Goal: Task Accomplishment & Management: Manage account settings

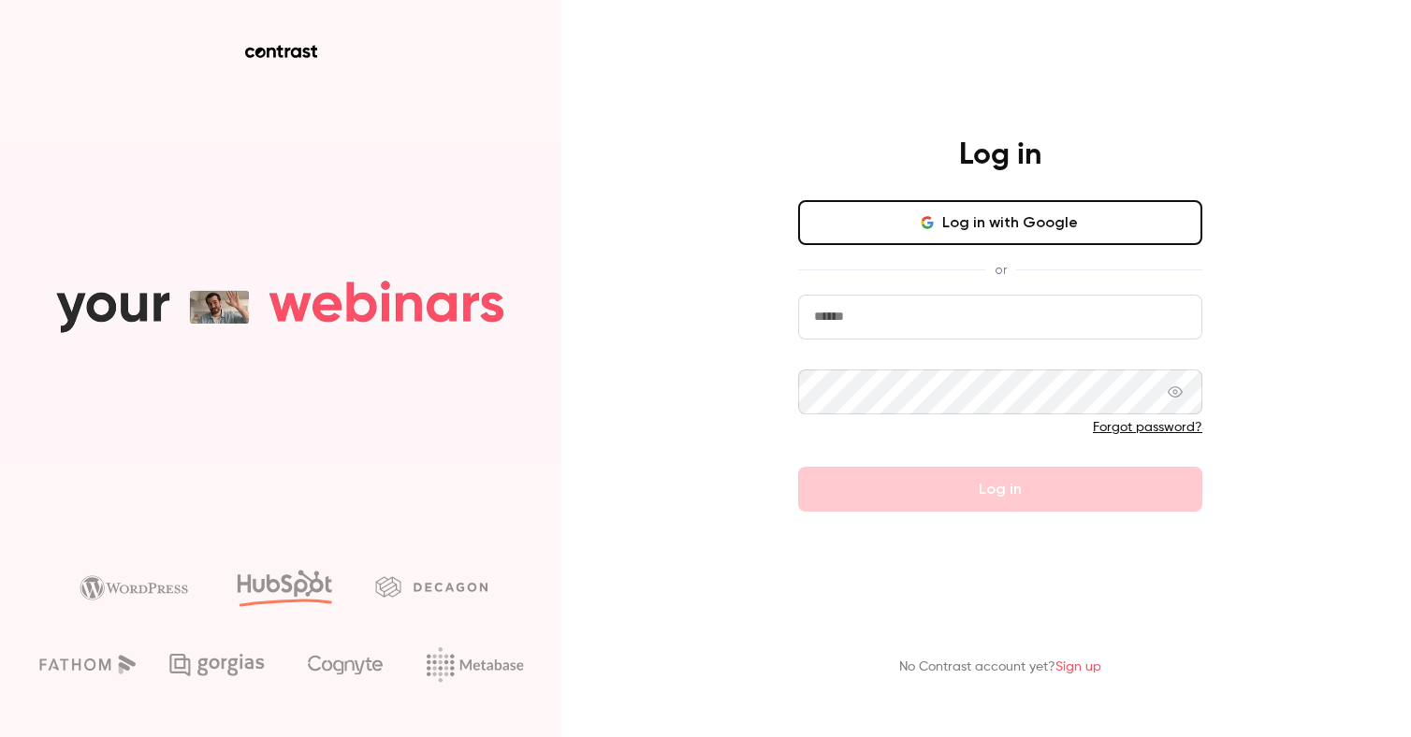
click at [1025, 222] on button "Log in with Google" at bounding box center [1000, 222] width 404 height 45
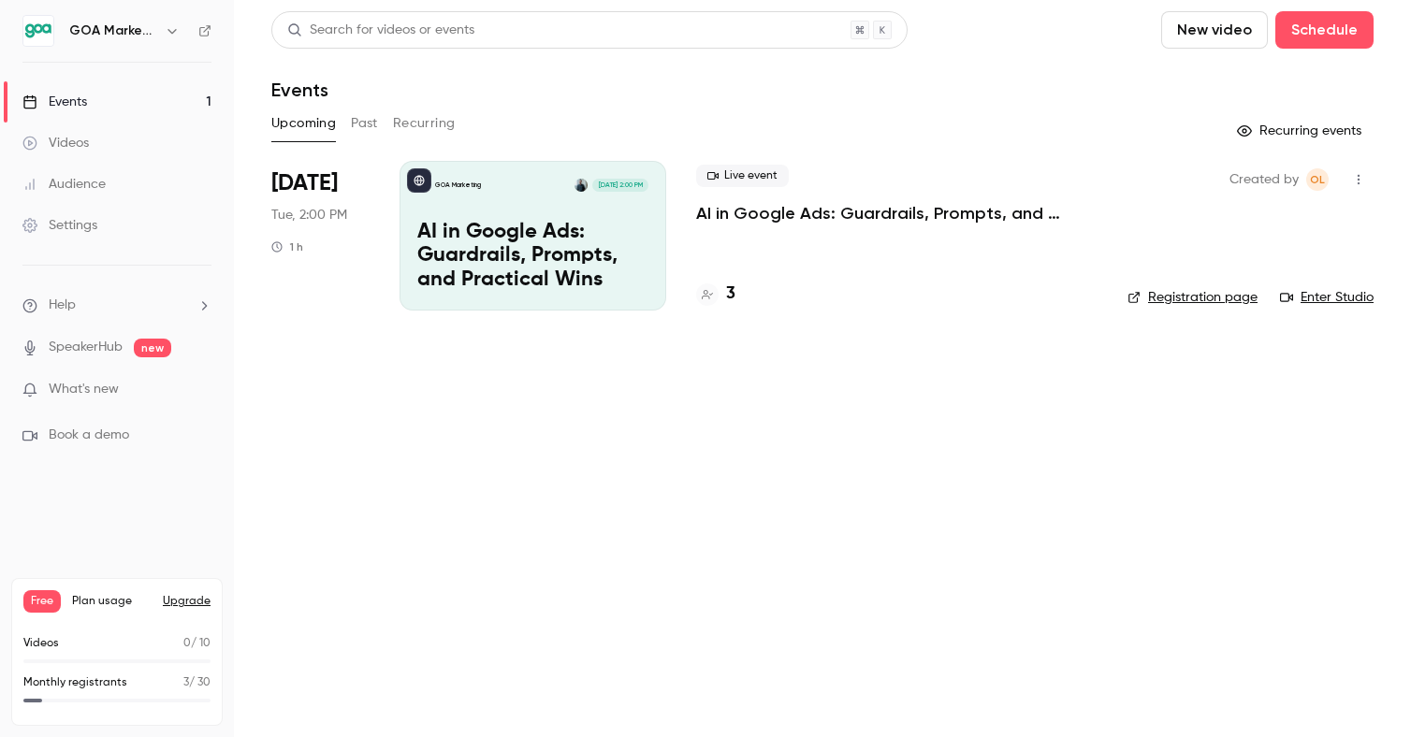
click at [1333, 296] on link "Enter Studio" at bounding box center [1327, 297] width 94 height 19
click at [501, 273] on p "AI in Google Ads: Guardrails, Prompts, and Practical Wins" at bounding box center [532, 257] width 231 height 72
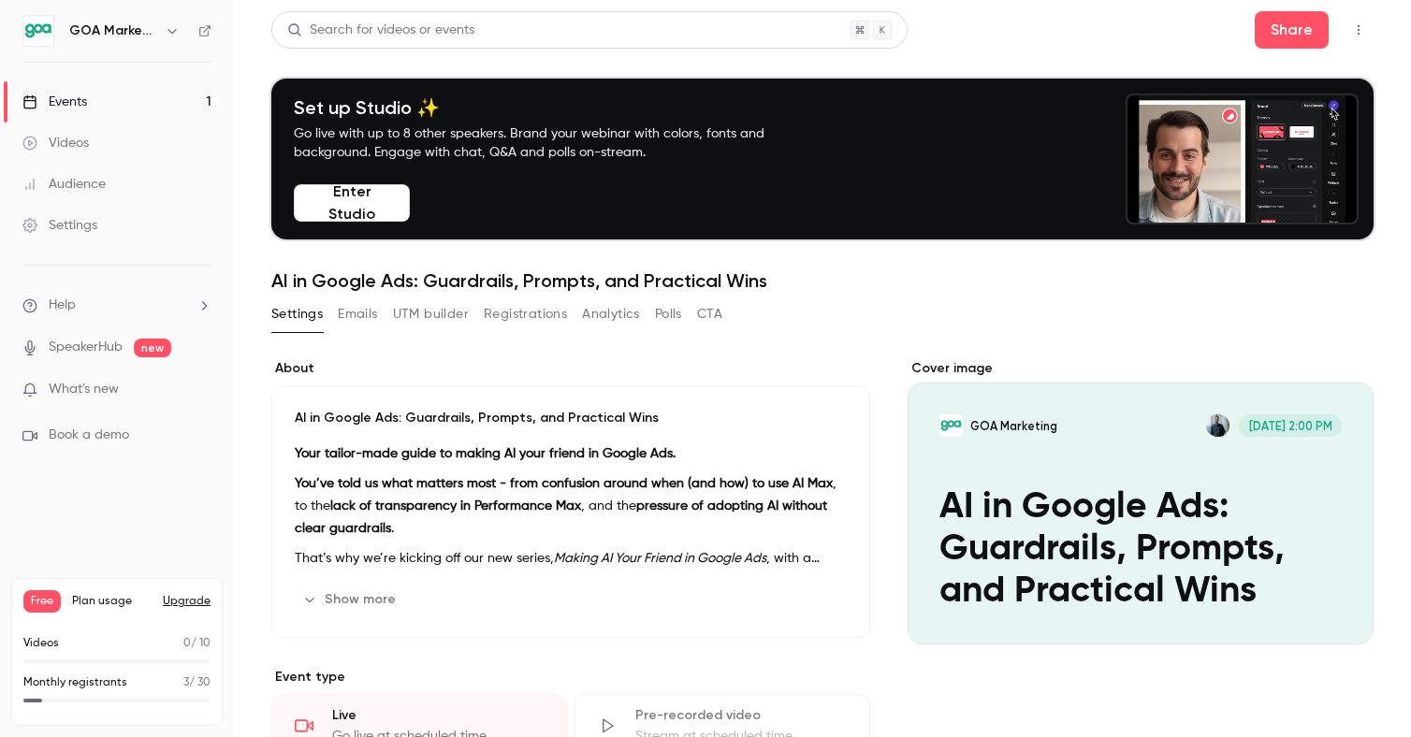
click at [339, 206] on button "Enter Studio" at bounding box center [352, 202] width 116 height 37
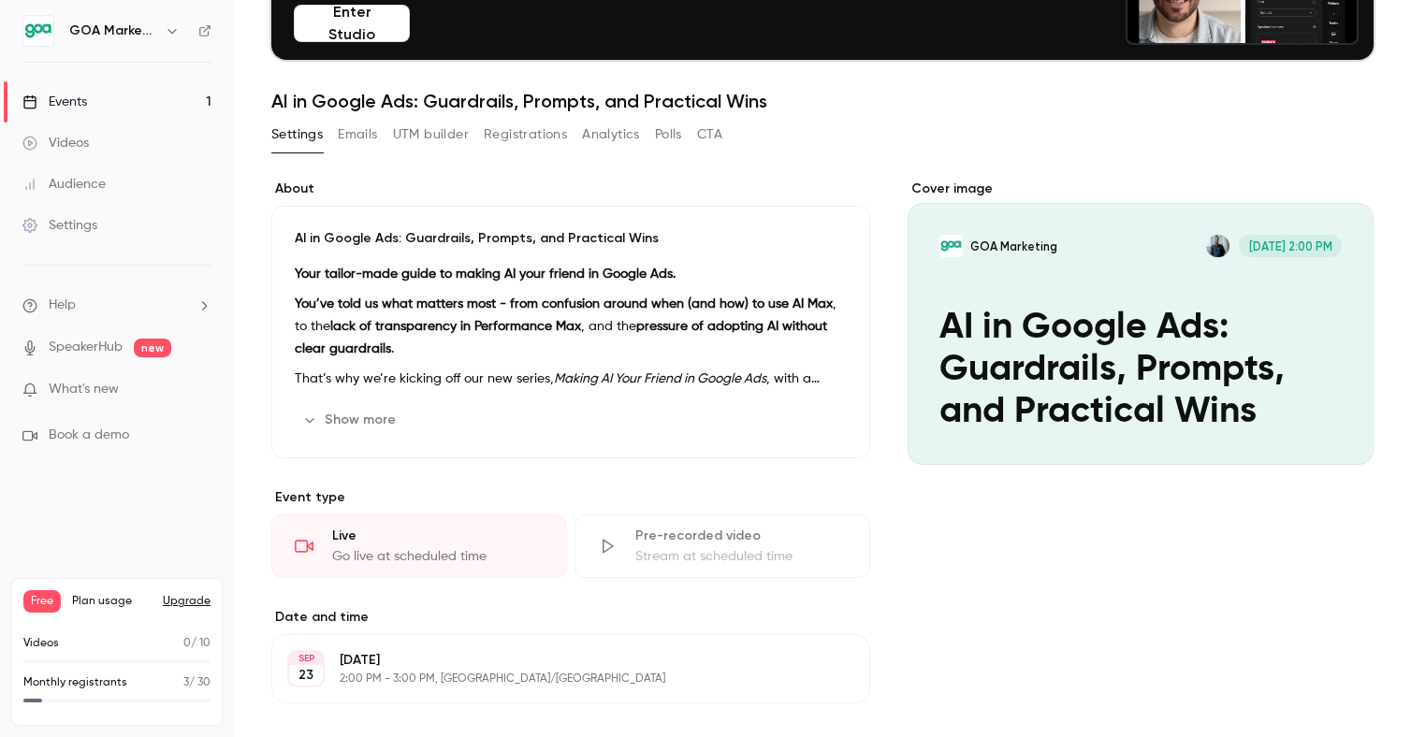
scroll to position [182, 0]
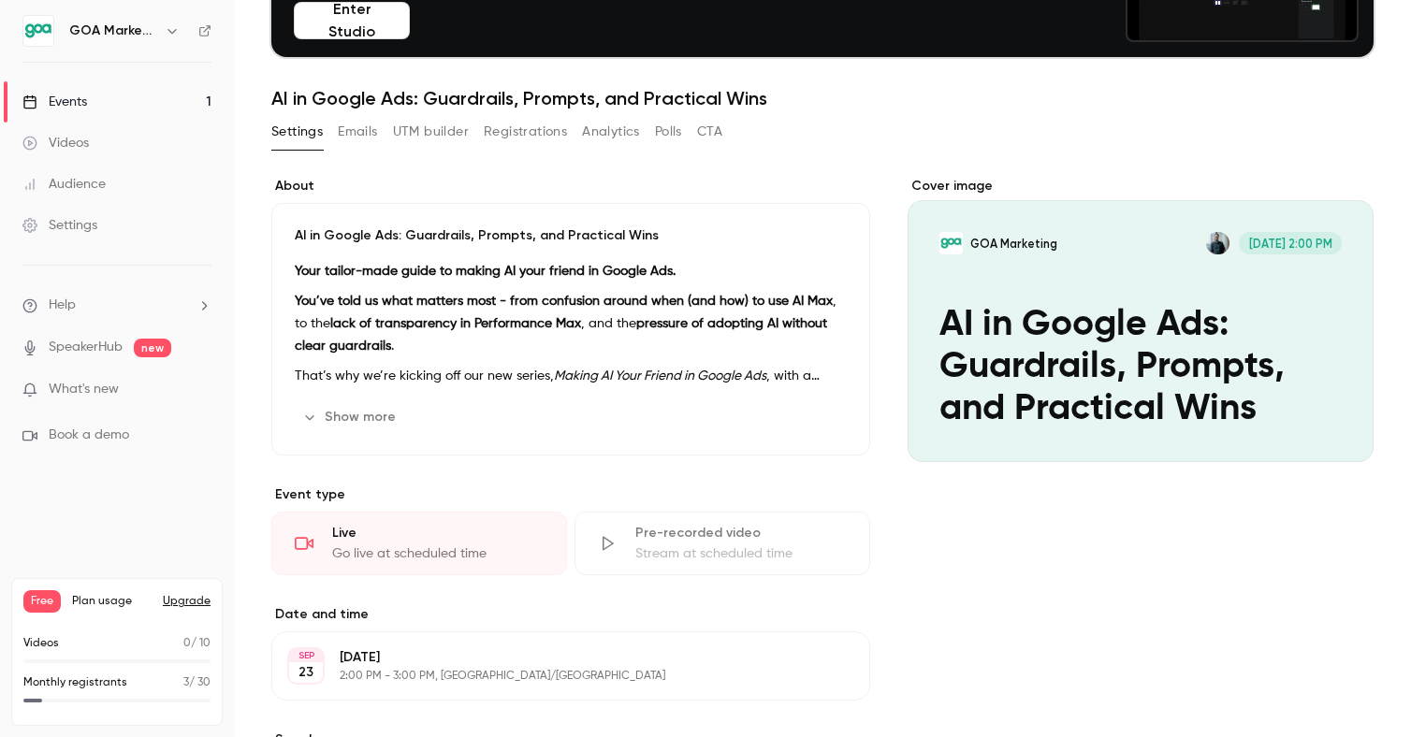
click at [357, 413] on button "Show more" at bounding box center [351, 417] width 112 height 30
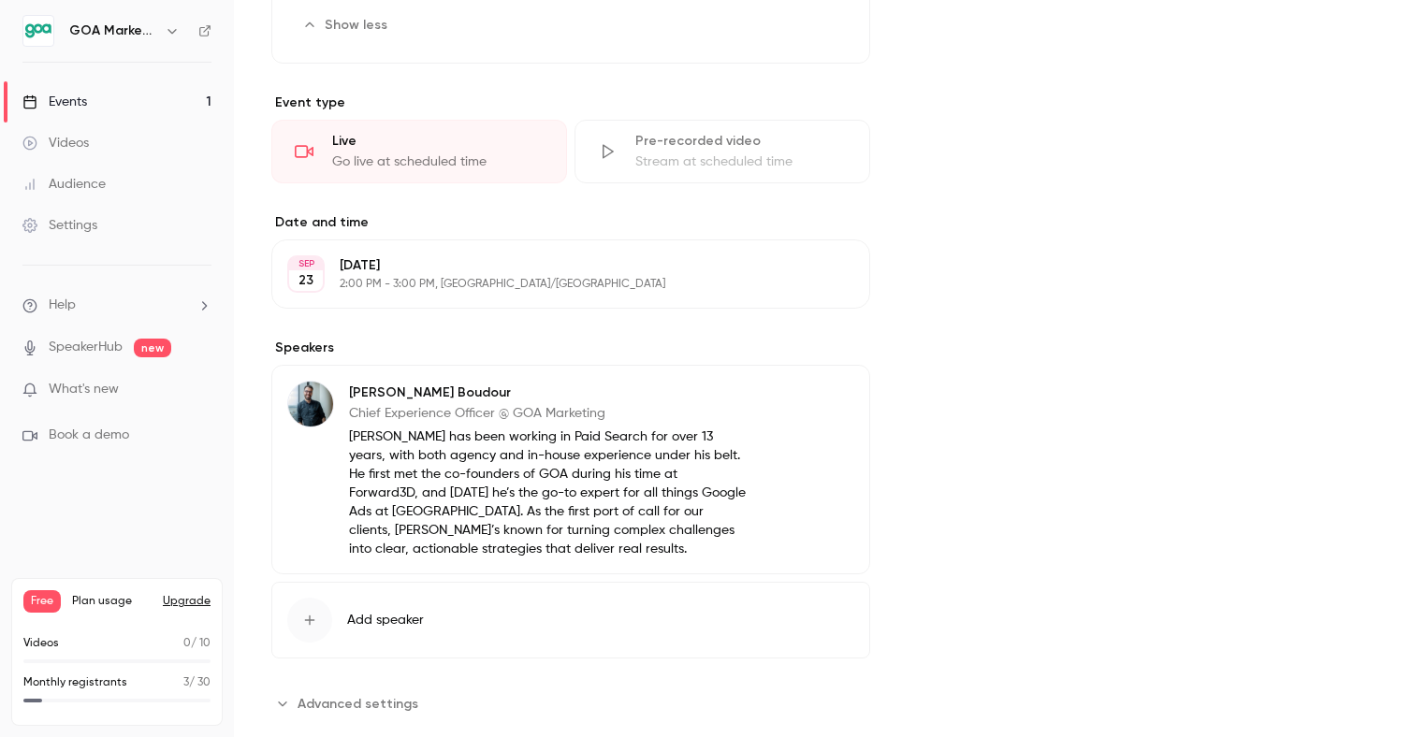
scroll to position [780, 0]
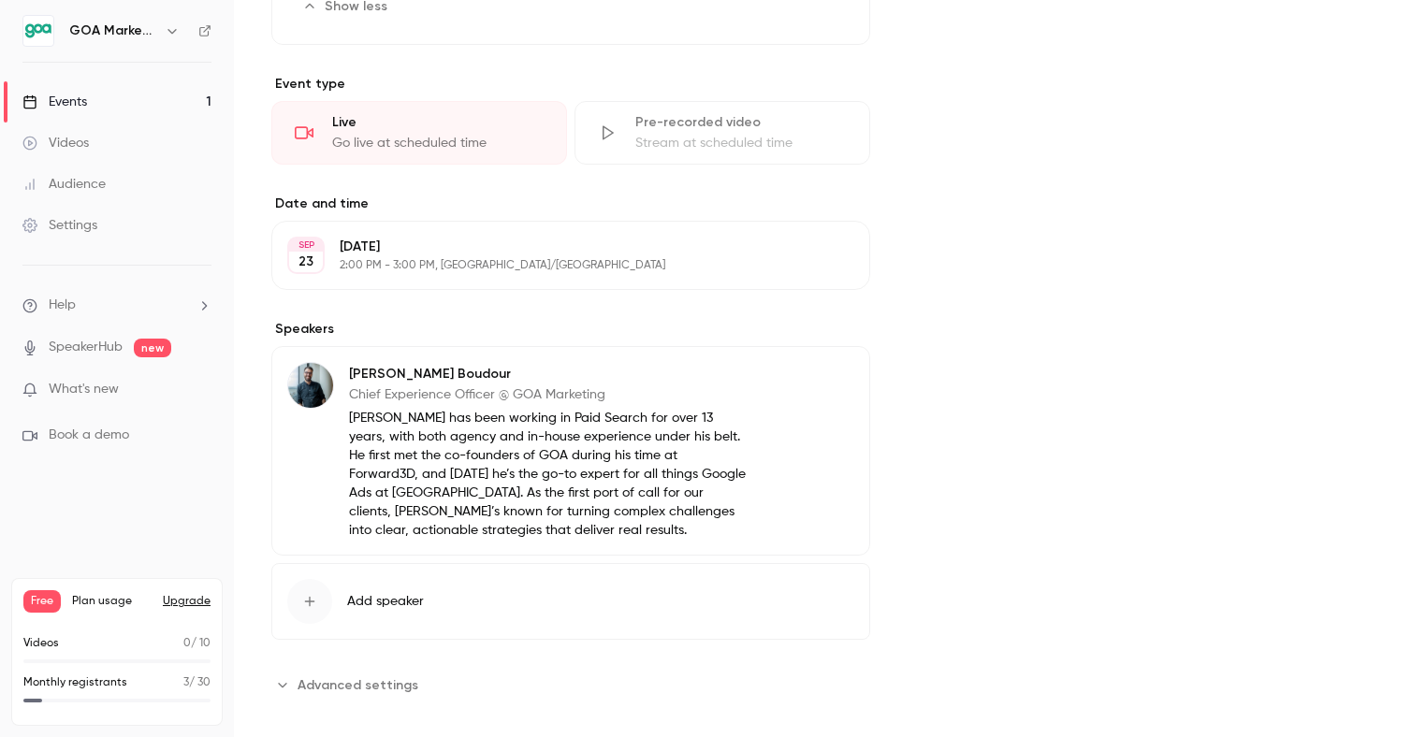
click at [316, 676] on span "Advanced settings" at bounding box center [358, 686] width 121 height 20
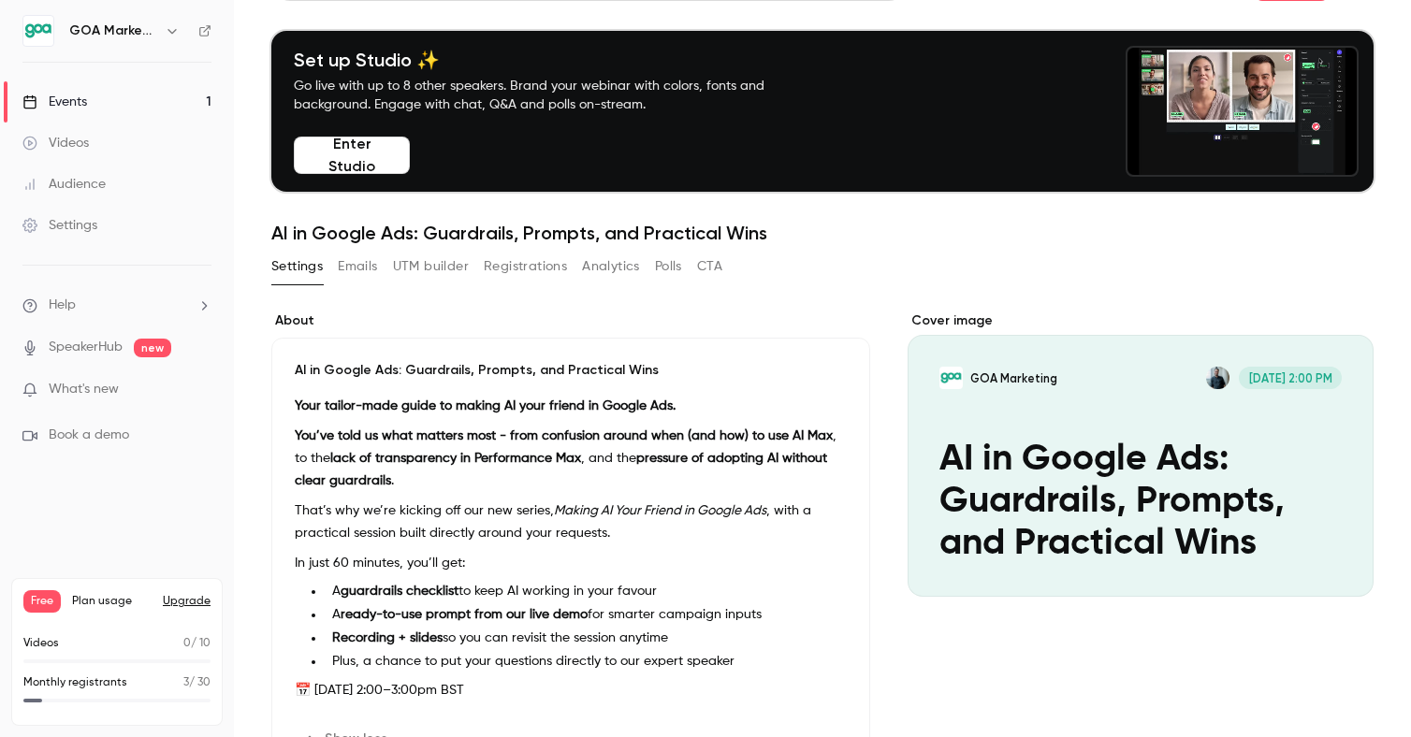
scroll to position [45, 0]
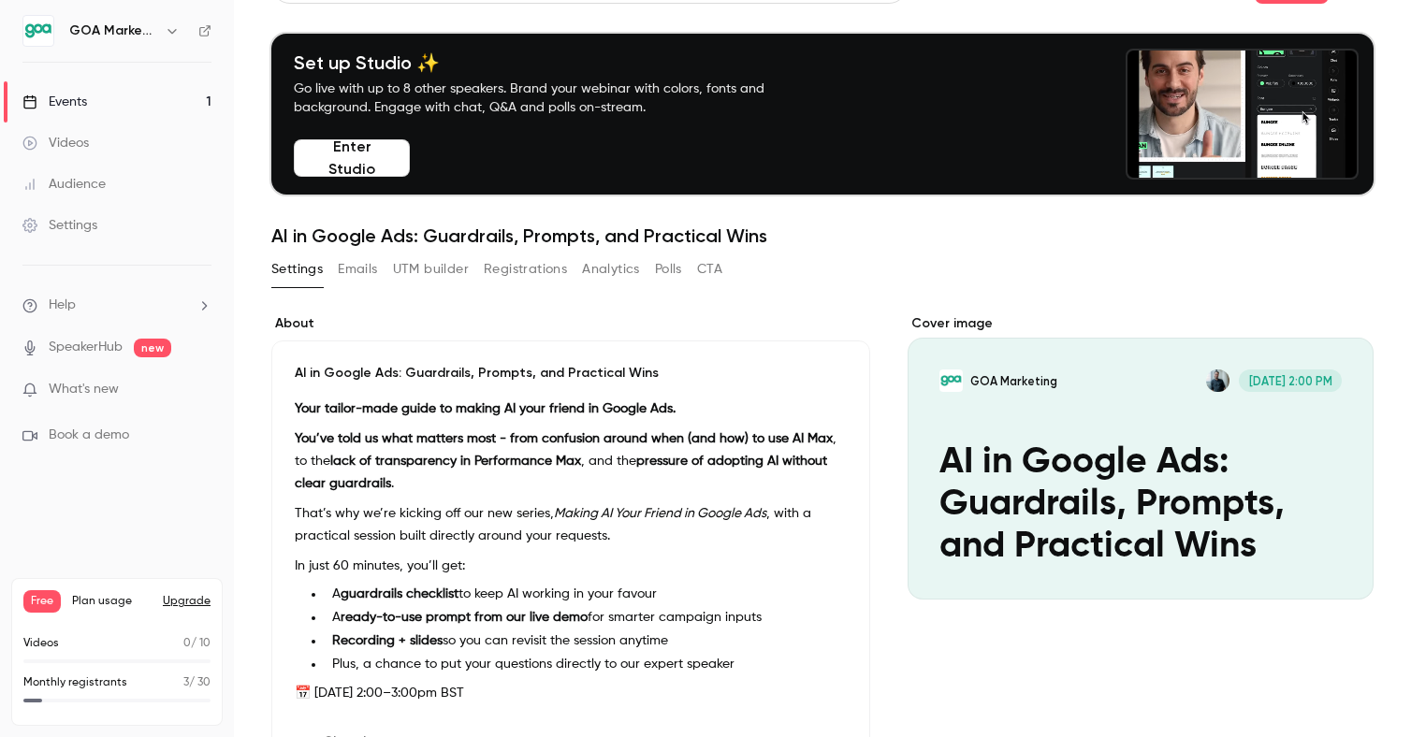
click at [94, 143] on link "Videos" at bounding box center [117, 143] width 234 height 41
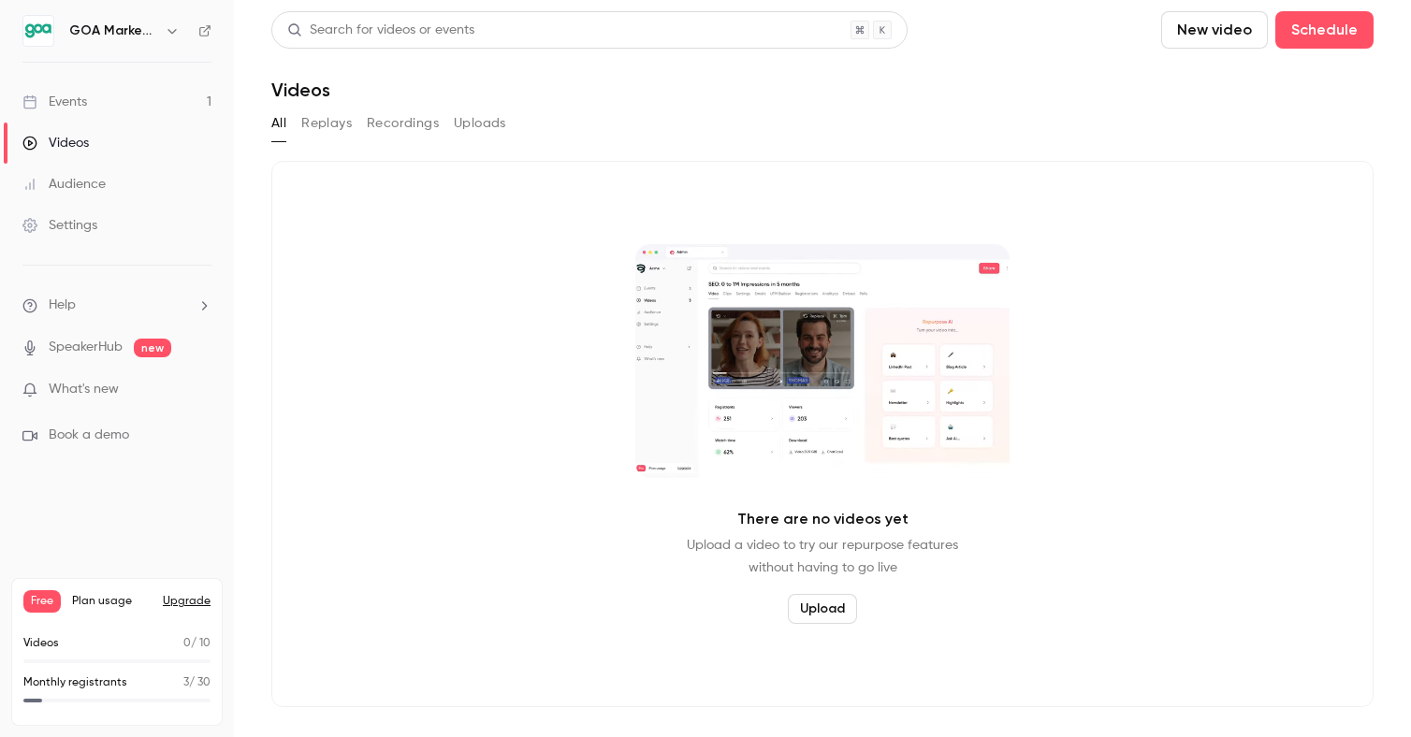
click at [88, 180] on div "Audience" at bounding box center [63, 184] width 83 height 19
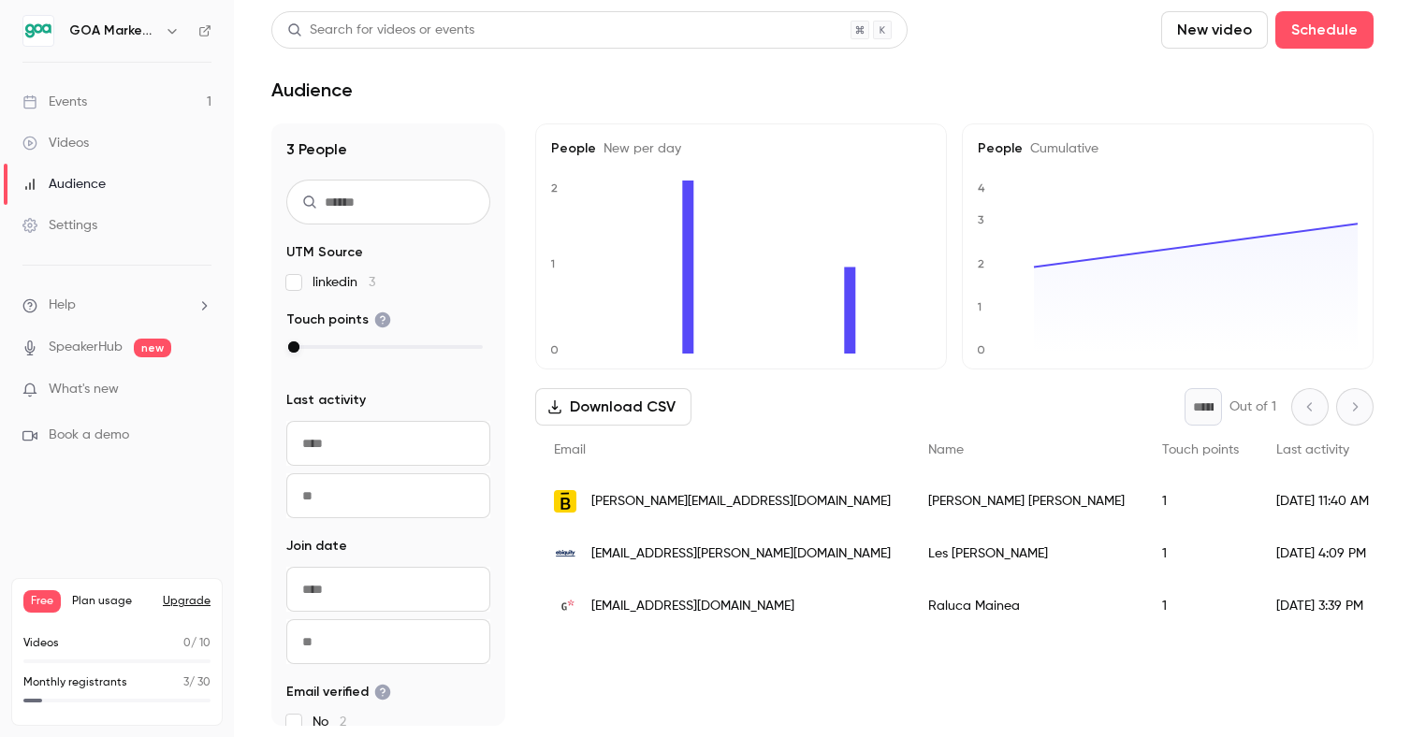
drag, startPoint x: 51, startPoint y: 230, endPoint x: 73, endPoint y: 253, distance: 31.1
click at [51, 230] on div "Settings" at bounding box center [59, 225] width 75 height 19
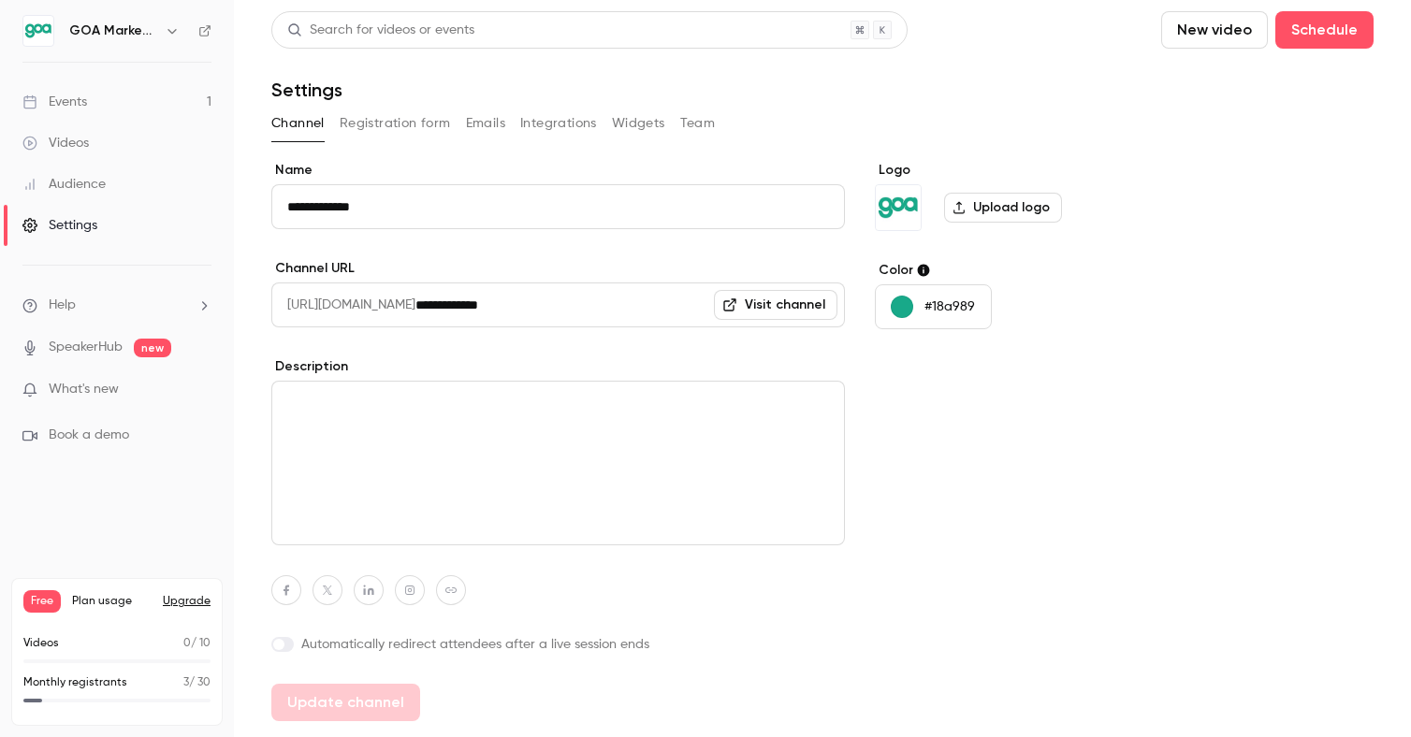
click at [413, 122] on button "Registration form" at bounding box center [395, 124] width 111 height 30
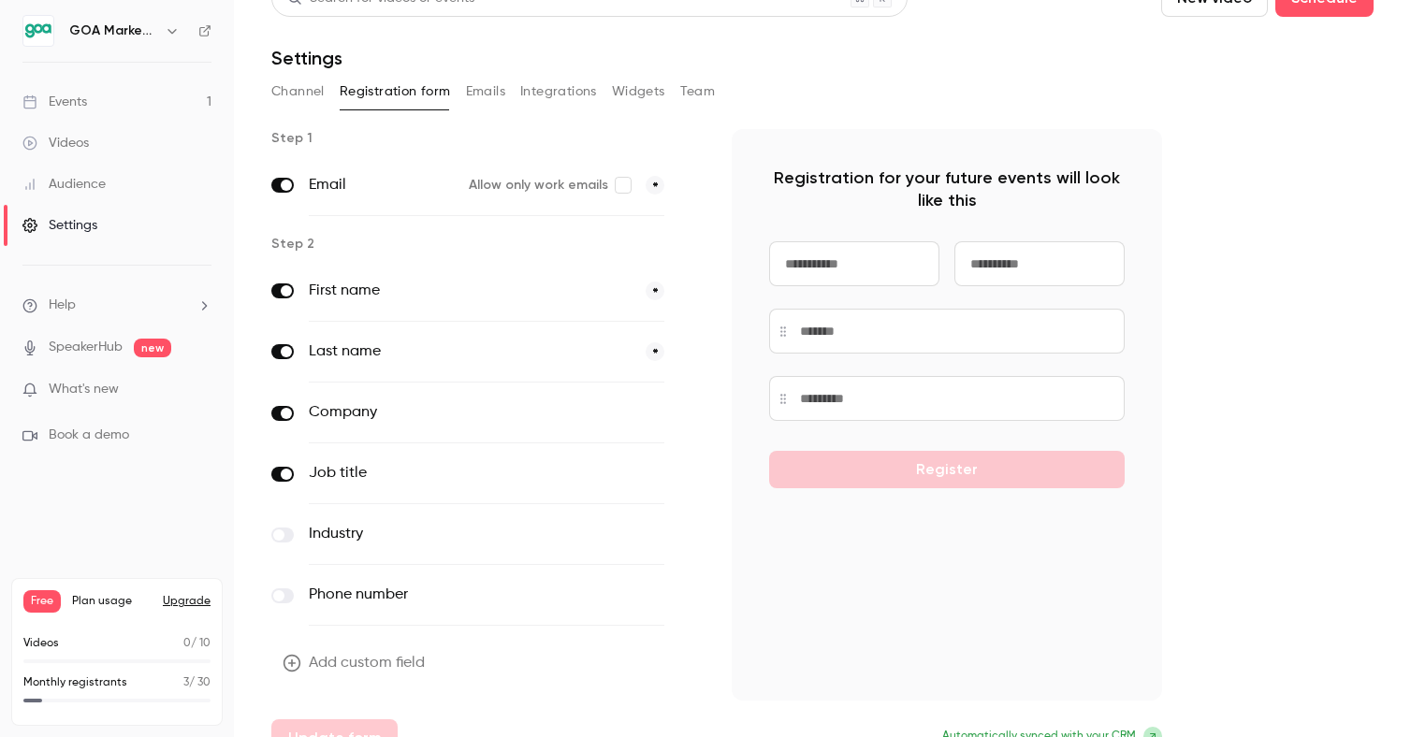
scroll to position [63, 0]
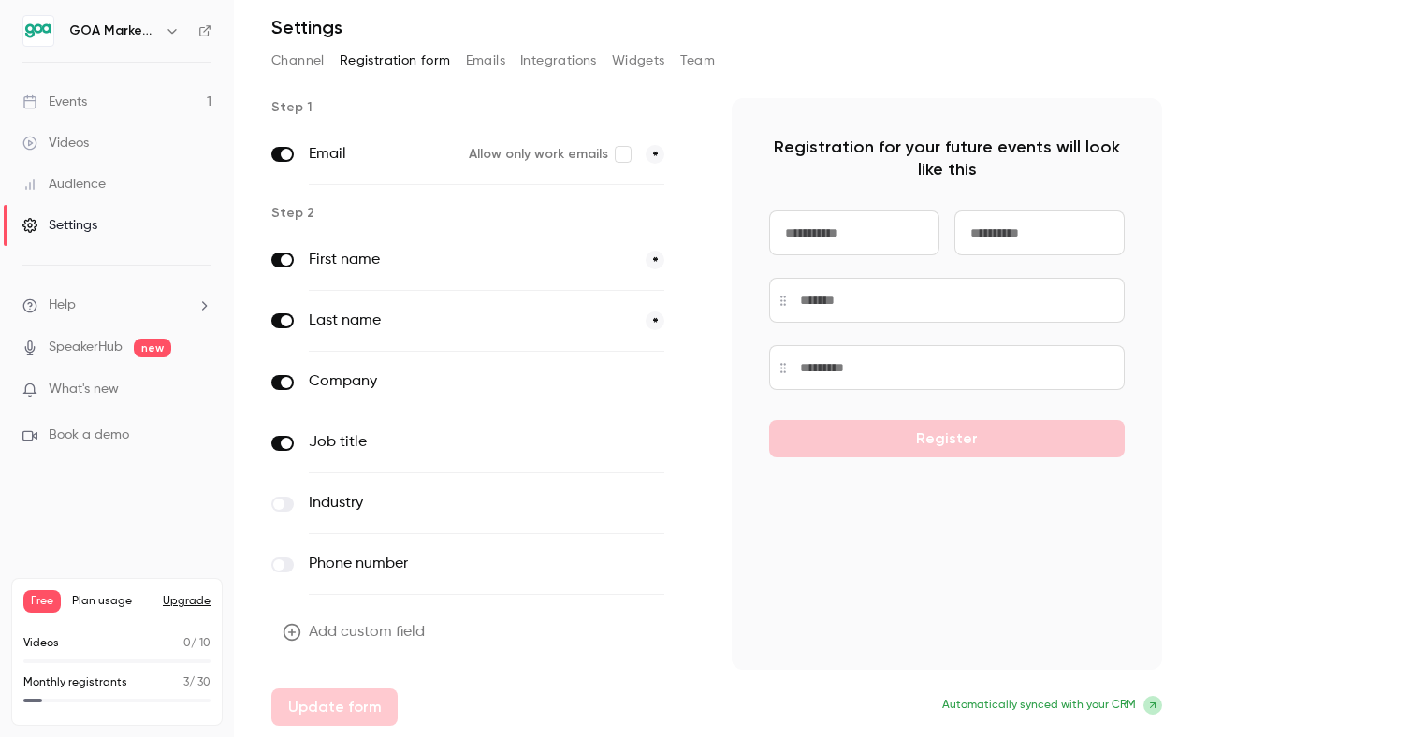
click at [480, 66] on button "Emails" at bounding box center [485, 61] width 39 height 30
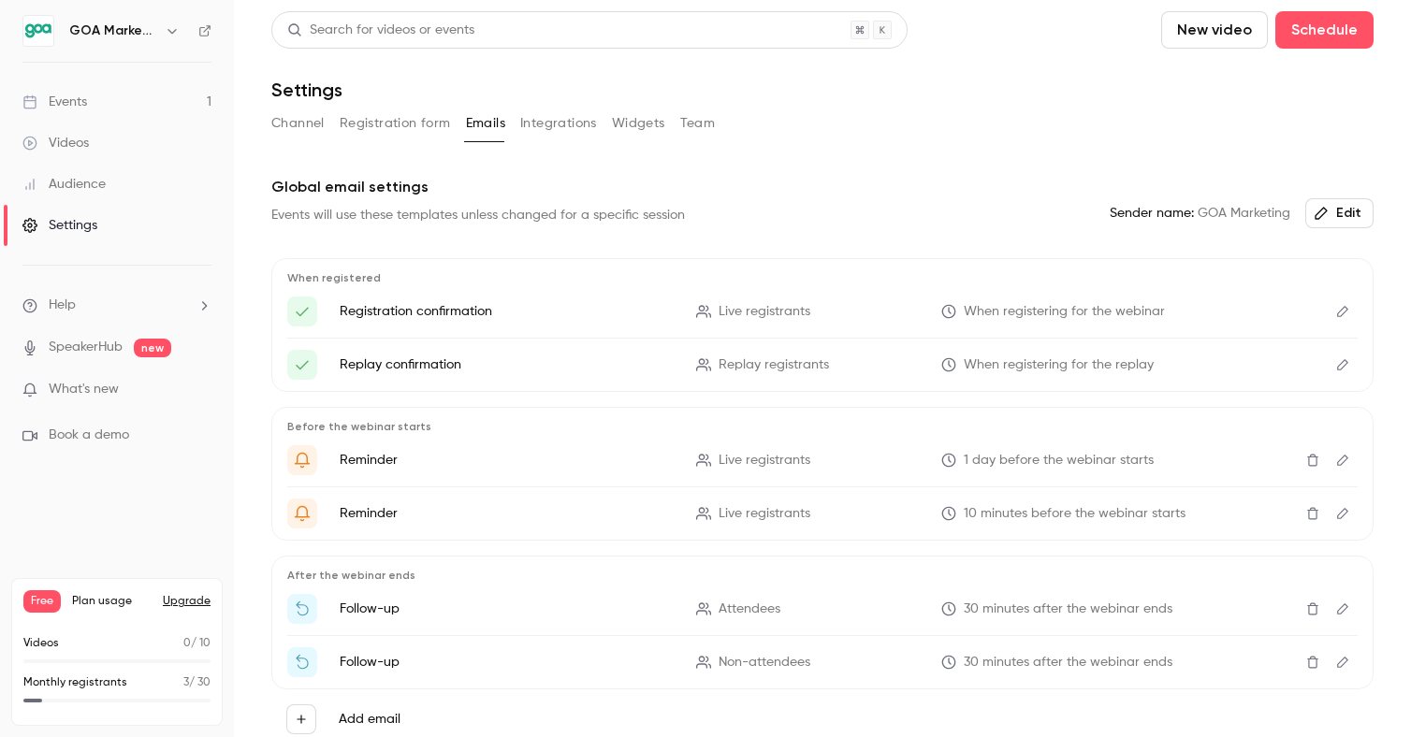
scroll to position [91, 0]
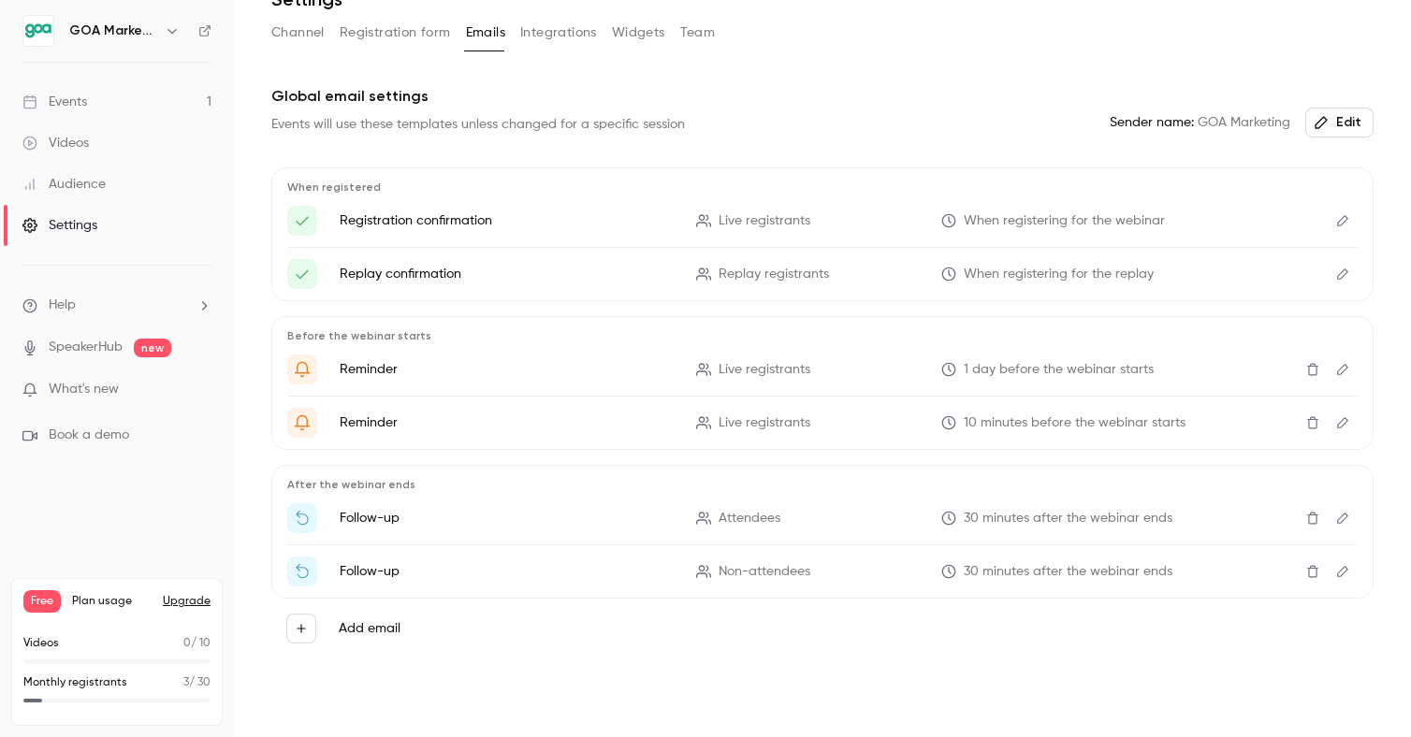
click at [560, 33] on button "Integrations" at bounding box center [558, 33] width 77 height 30
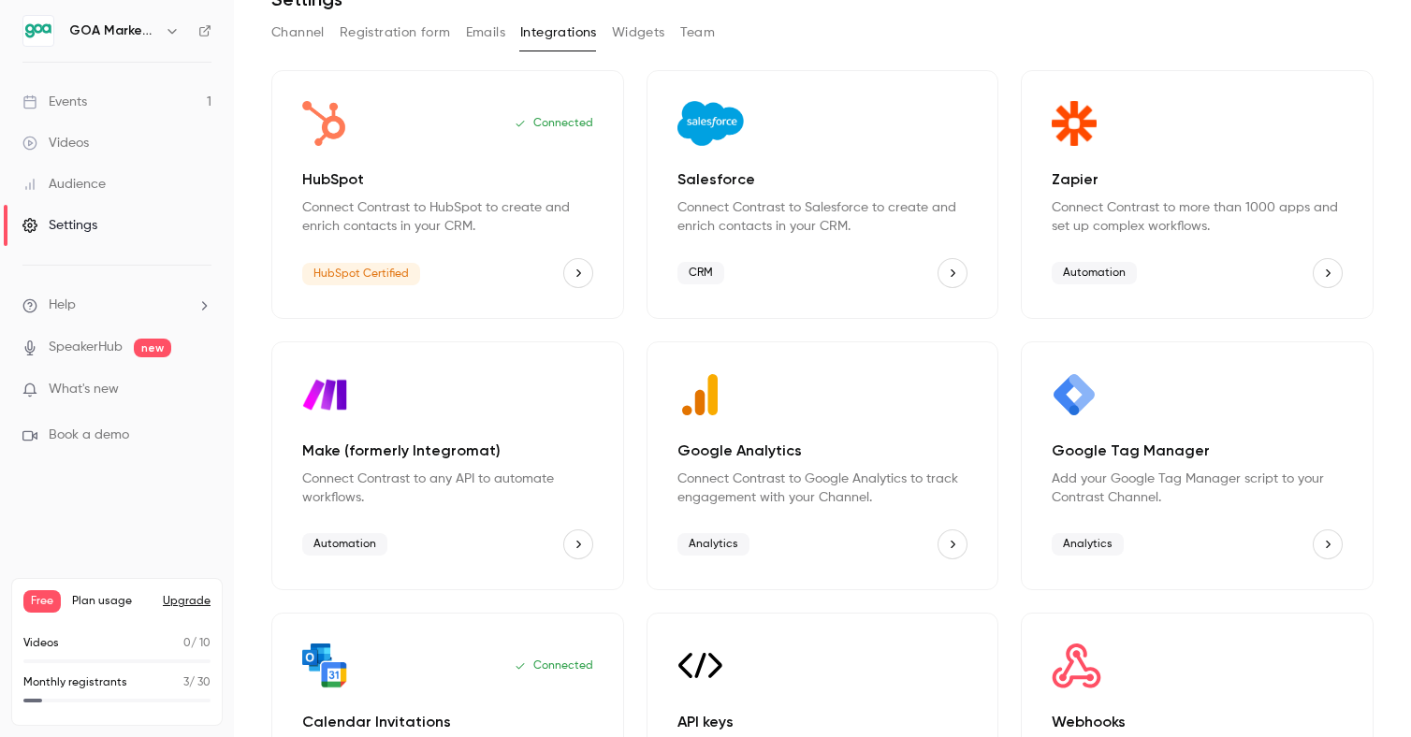
click at [618, 39] on button "Widgets" at bounding box center [638, 33] width 53 height 30
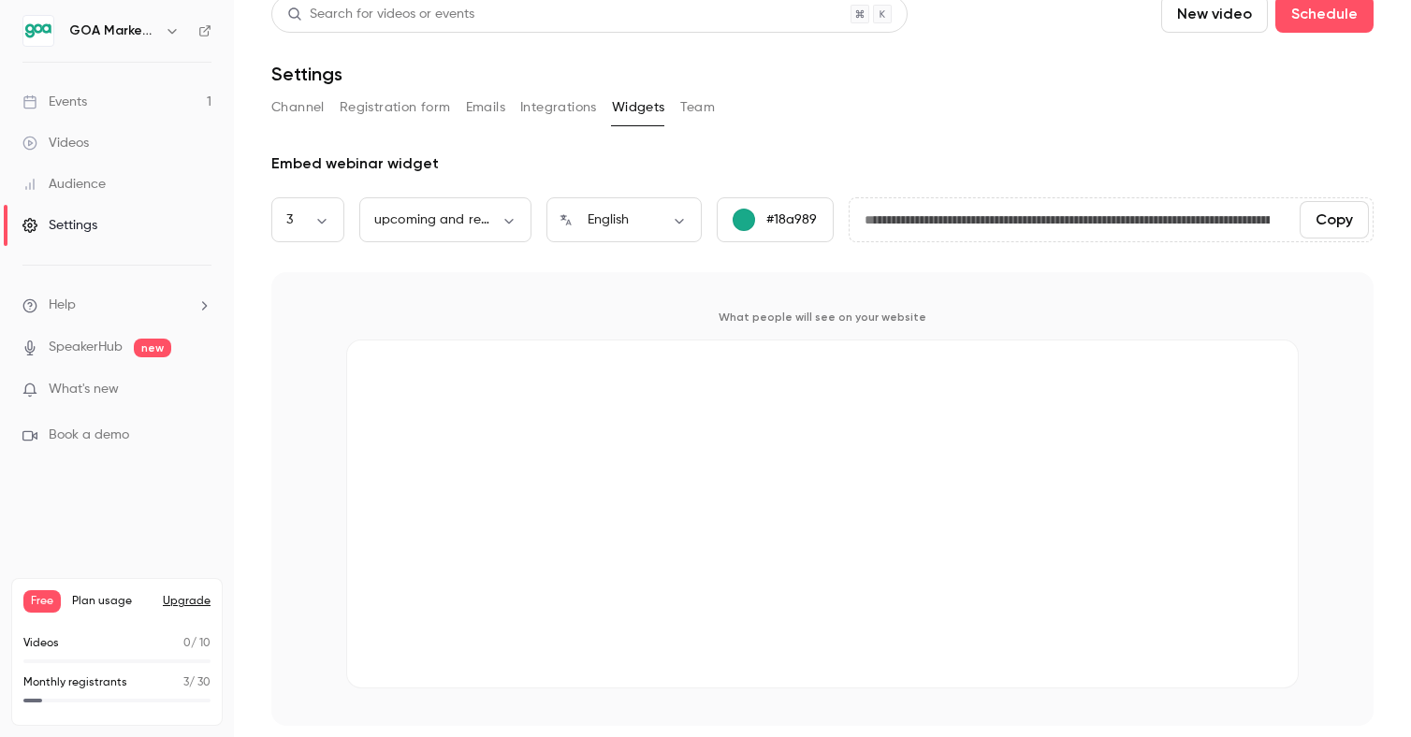
click at [681, 109] on button "Team" at bounding box center [698, 108] width 36 height 30
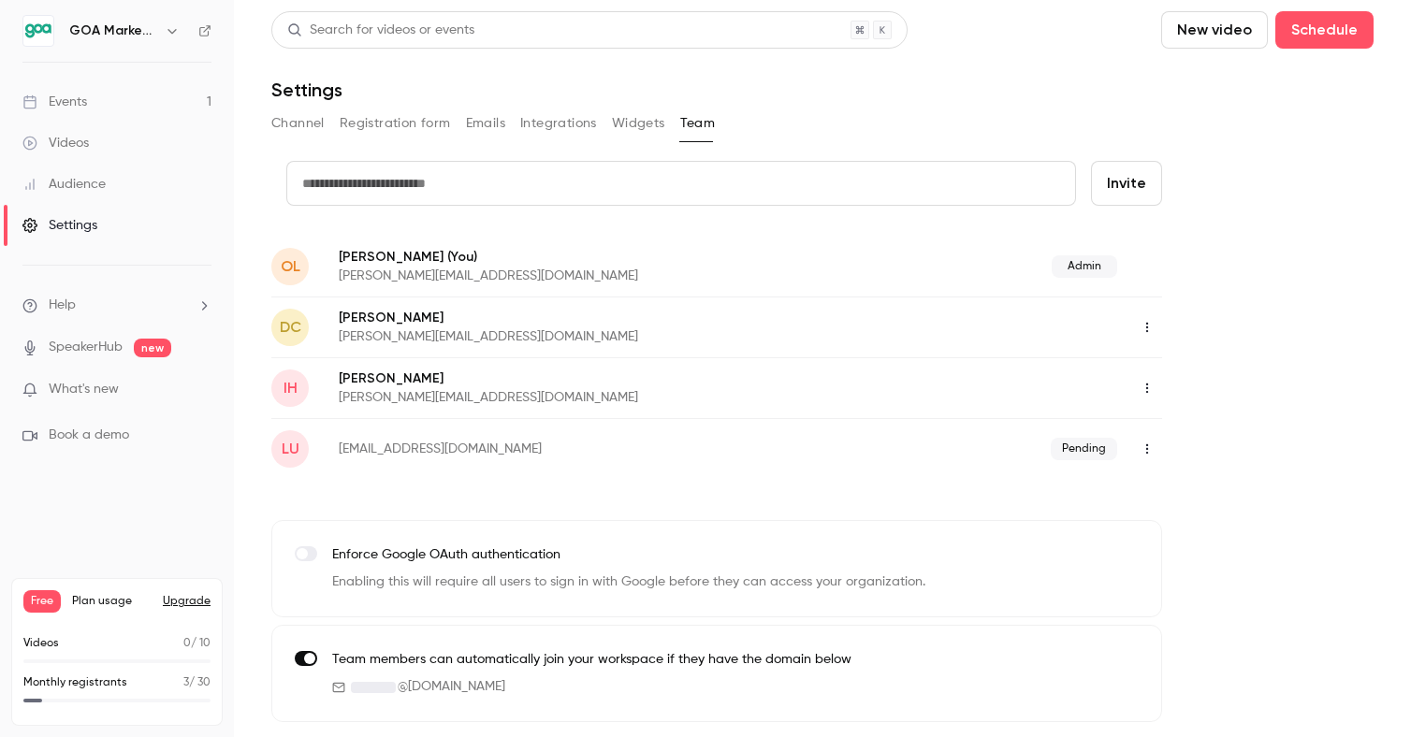
click at [121, 387] on p "What's new" at bounding box center [101, 390] width 159 height 20
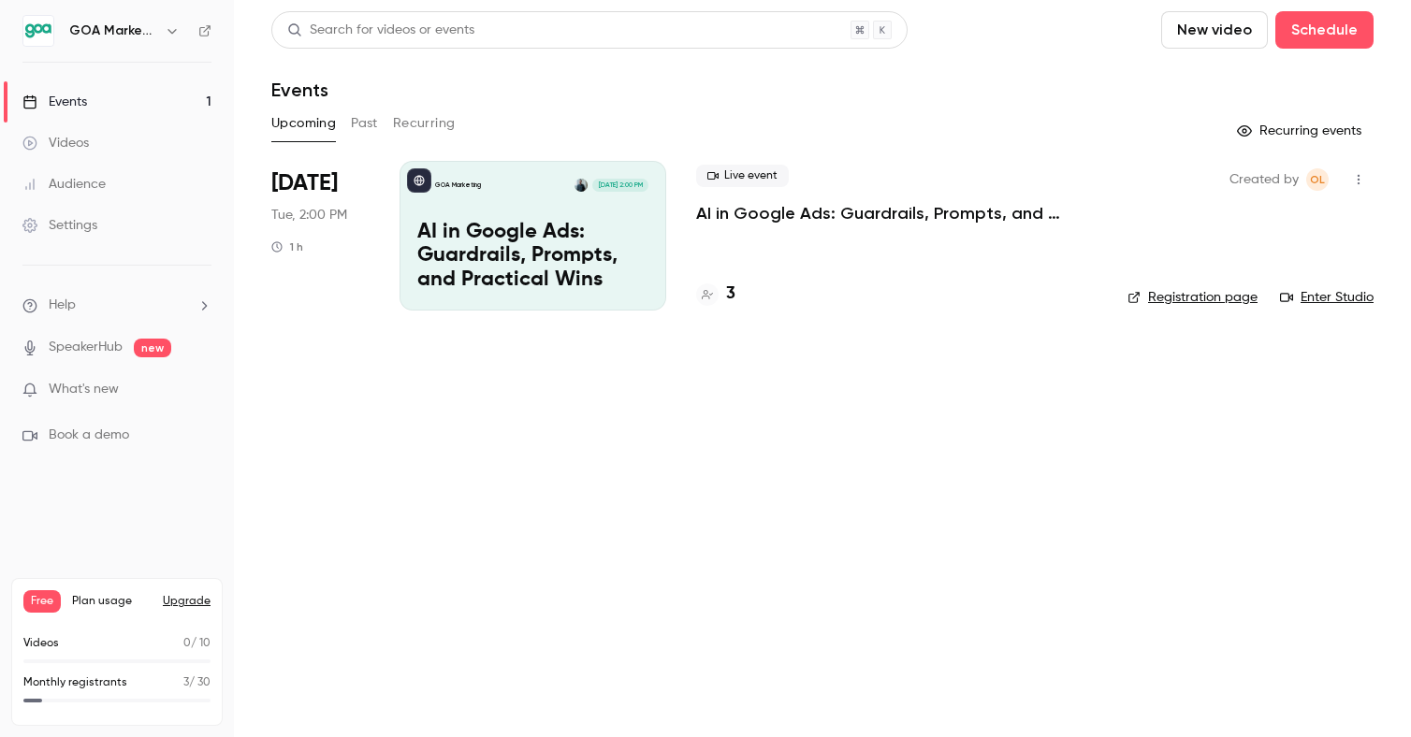
click at [774, 211] on p "AI in Google Ads: Guardrails, Prompts, and Practical Wins" at bounding box center [896, 213] width 401 height 22
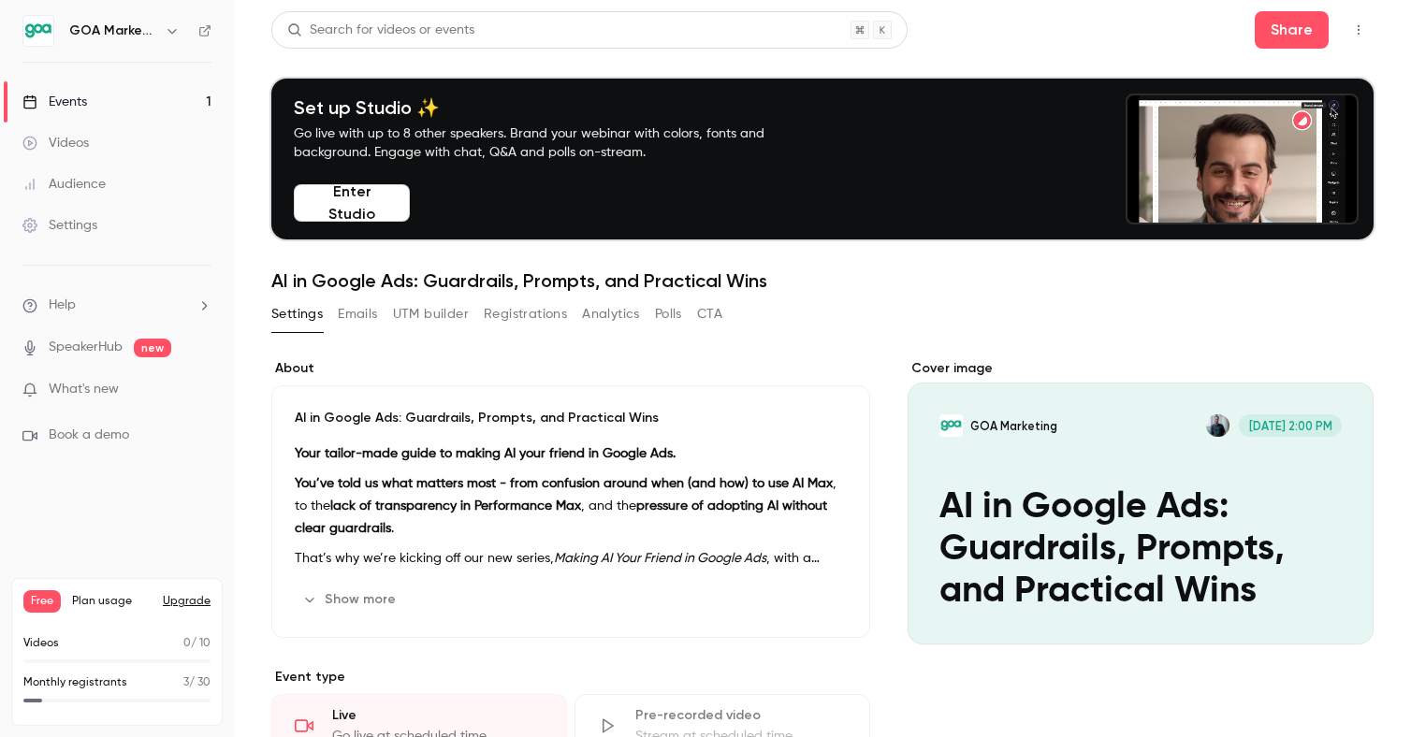
click at [363, 206] on button "Enter Studio" at bounding box center [352, 202] width 116 height 37
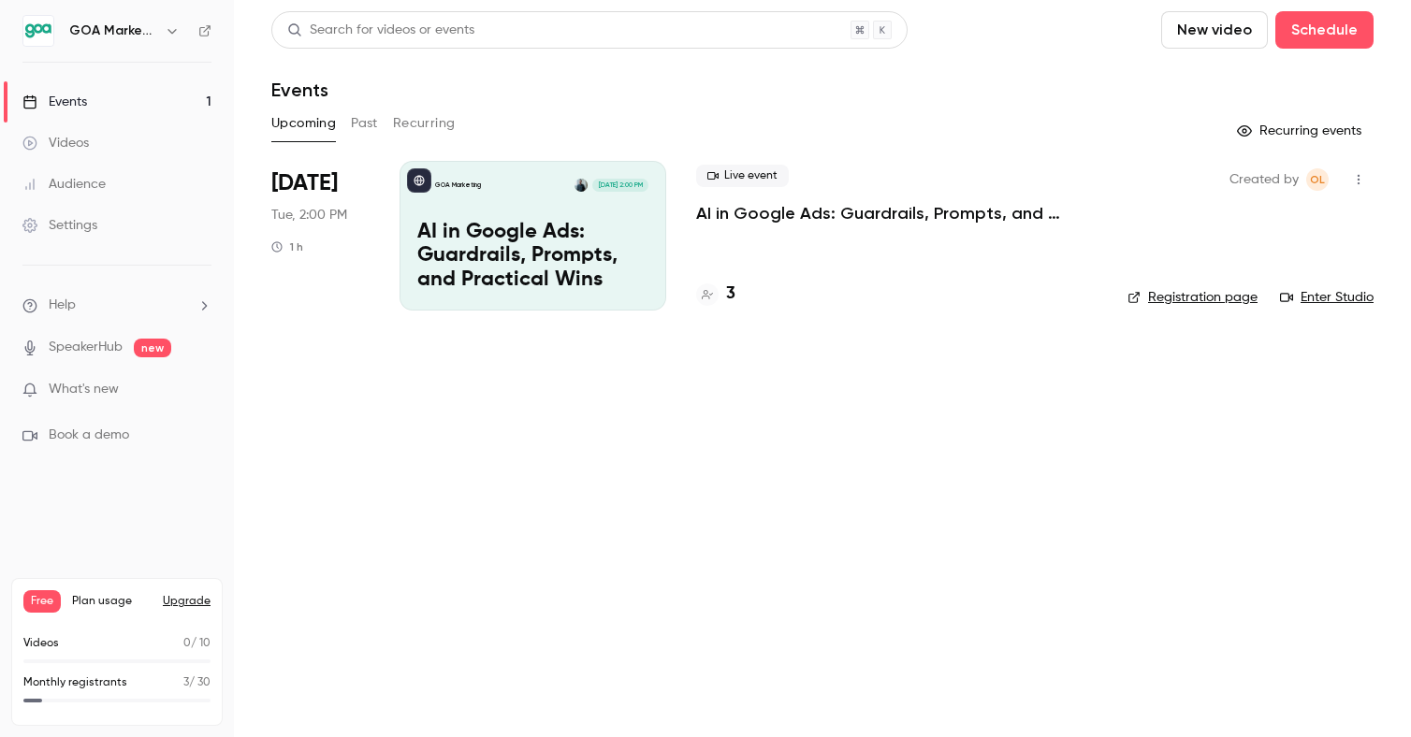
click at [1179, 294] on link "Registration page" at bounding box center [1193, 297] width 130 height 19
click at [789, 216] on p "AI in Google Ads: Guardrails, Prompts, and Practical Wins" at bounding box center [896, 213] width 401 height 22
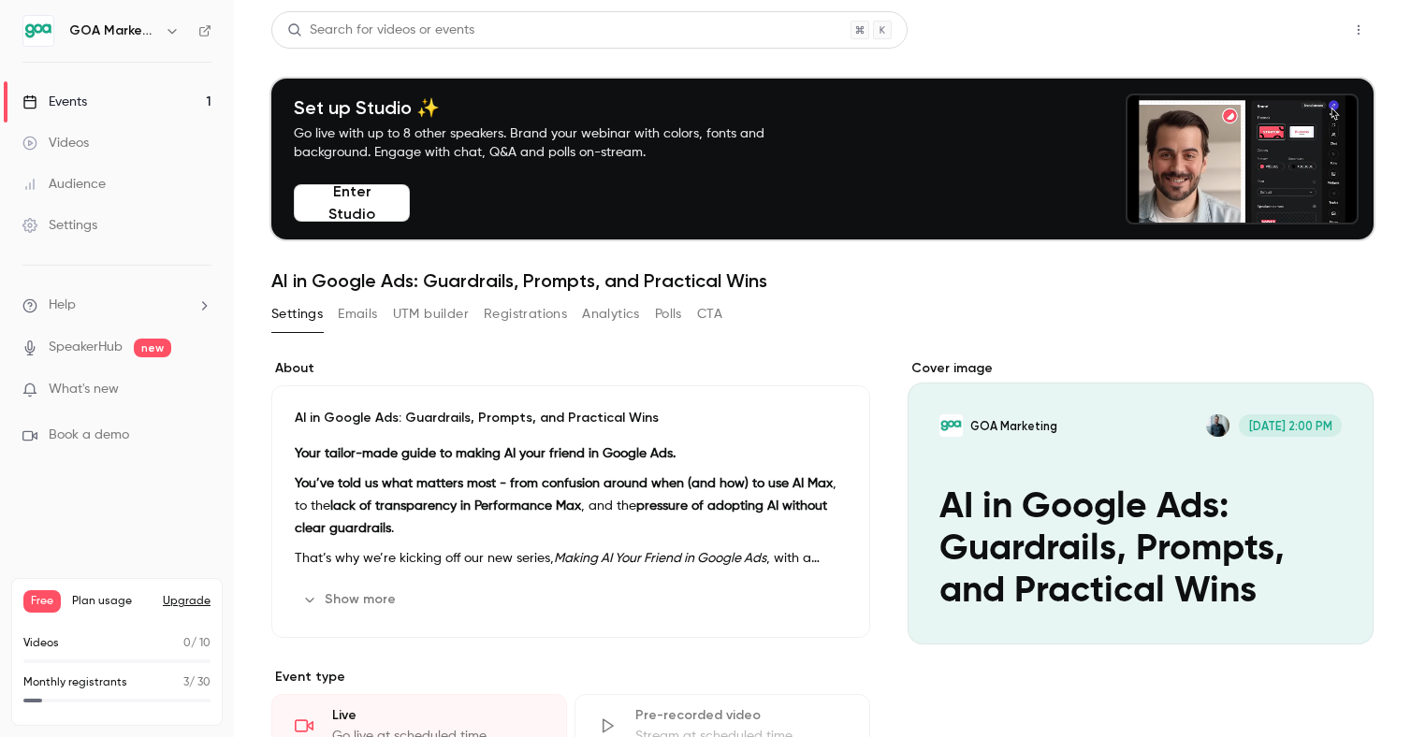
click at [1268, 36] on button "Share" at bounding box center [1292, 29] width 74 height 37
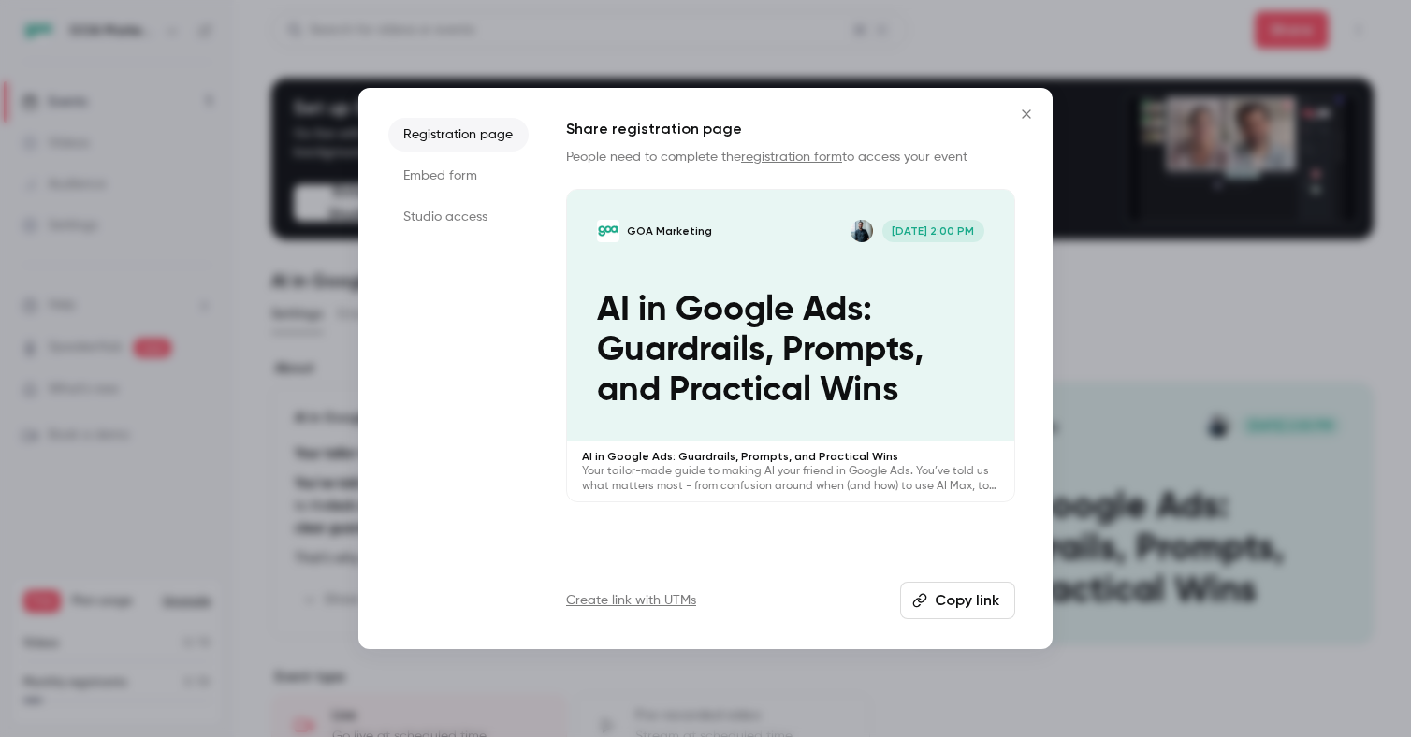
click at [651, 604] on link "Create link with UTMs" at bounding box center [631, 600] width 130 height 19
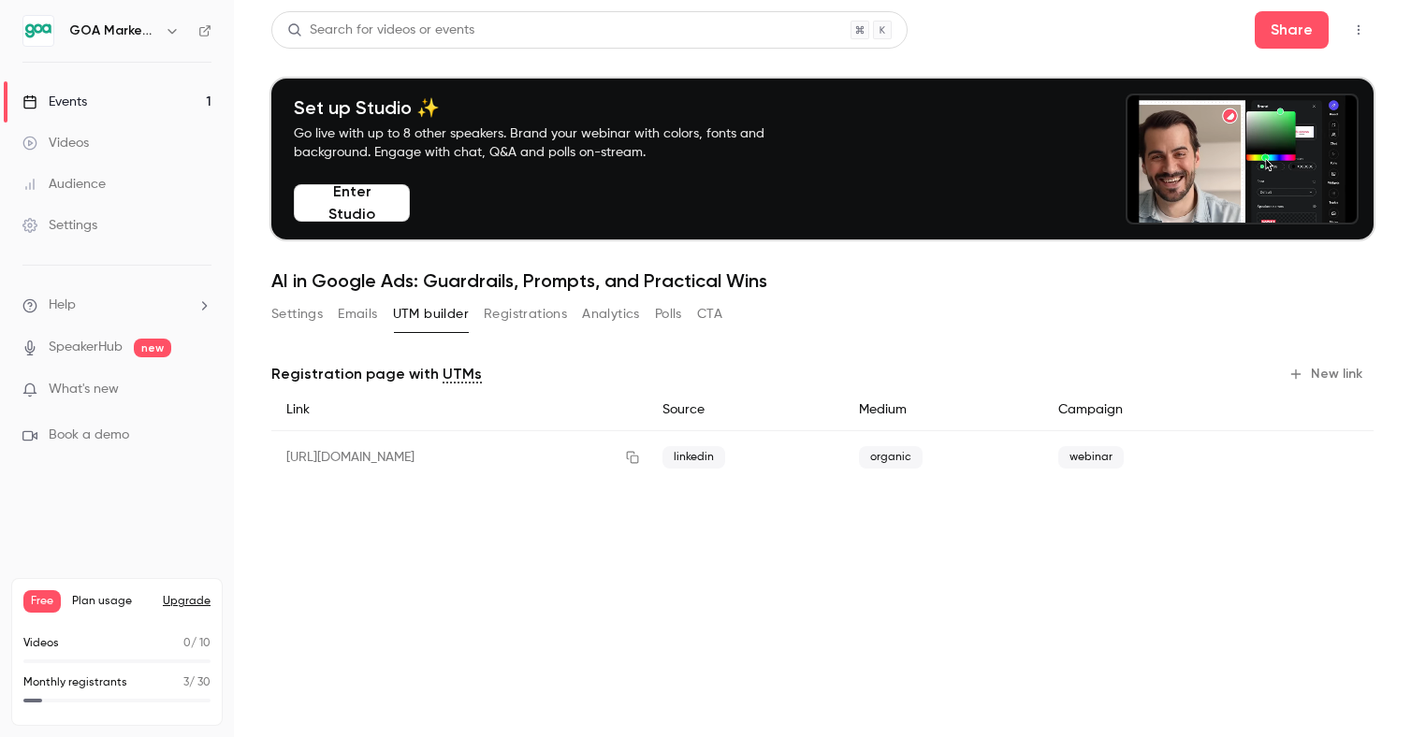
click at [1338, 372] on button "New link" at bounding box center [1327, 374] width 93 height 30
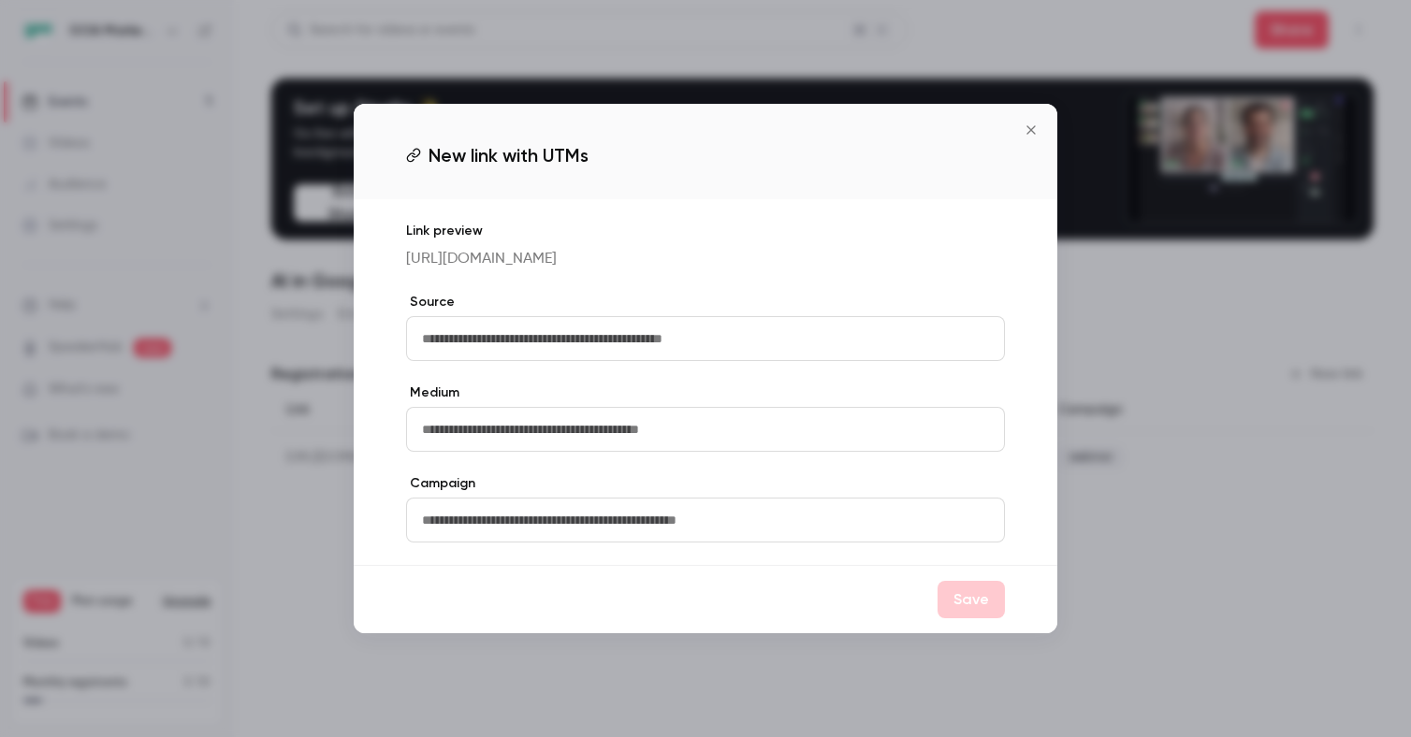
drag, startPoint x: 1037, startPoint y: 108, endPoint x: 1013, endPoint y: 128, distance: 31.2
click at [1037, 111] on button "Close" at bounding box center [1030, 129] width 37 height 37
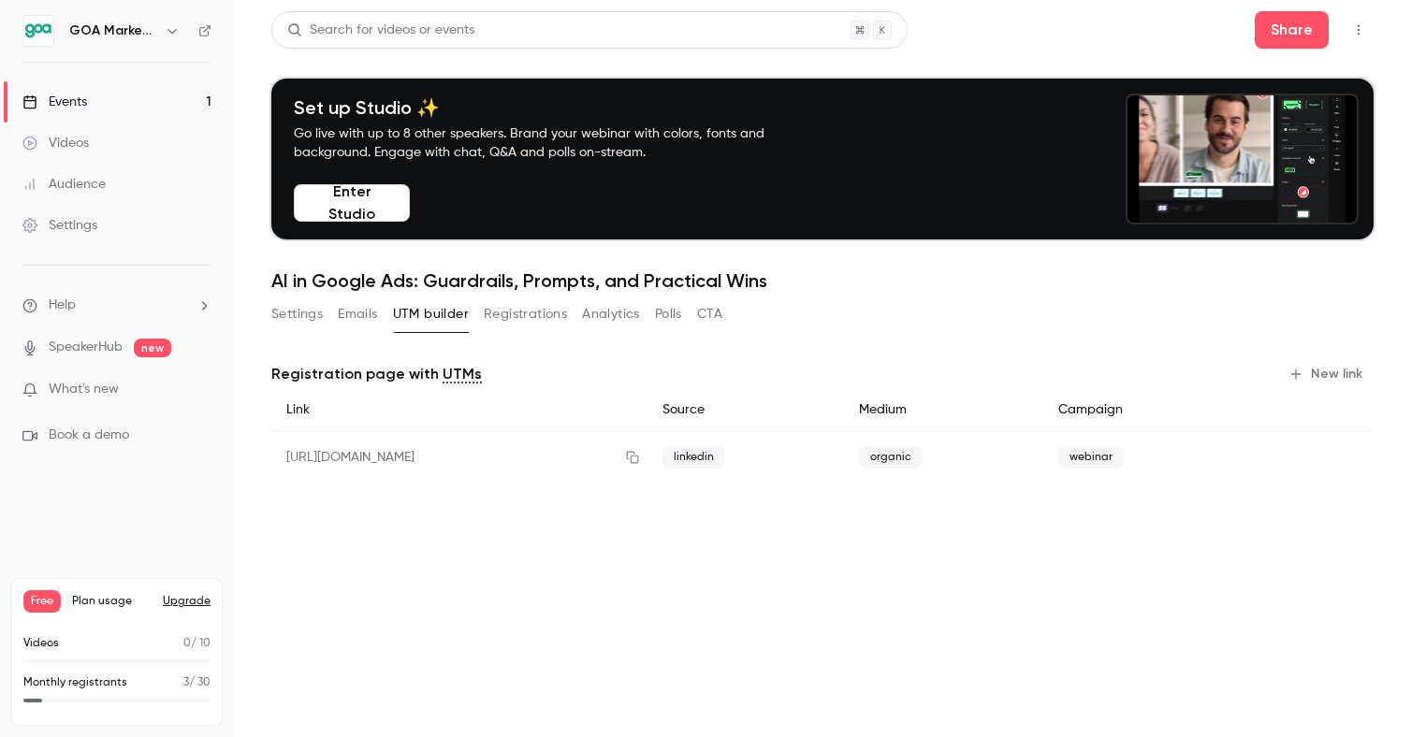
click at [1313, 375] on button "New link" at bounding box center [1327, 374] width 93 height 30
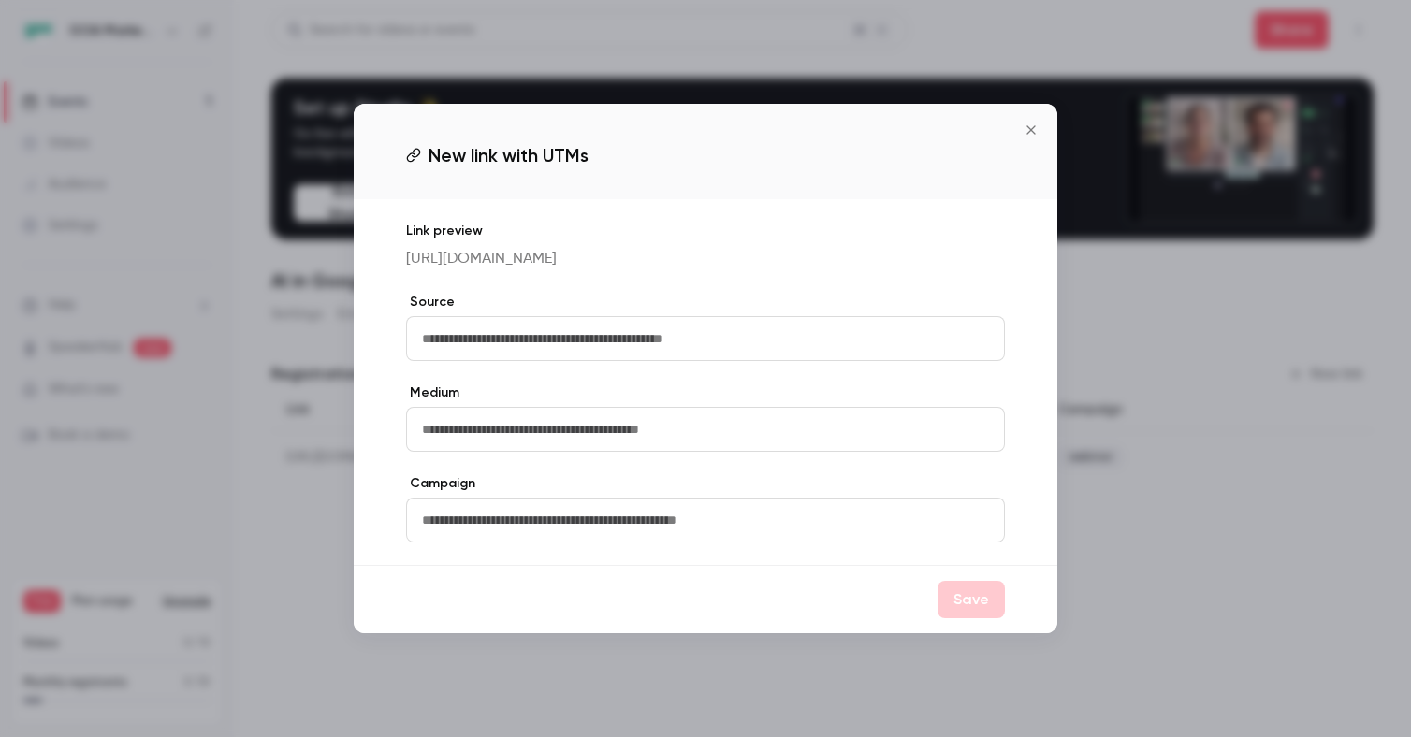
click at [666, 361] on input "text" at bounding box center [705, 338] width 599 height 45
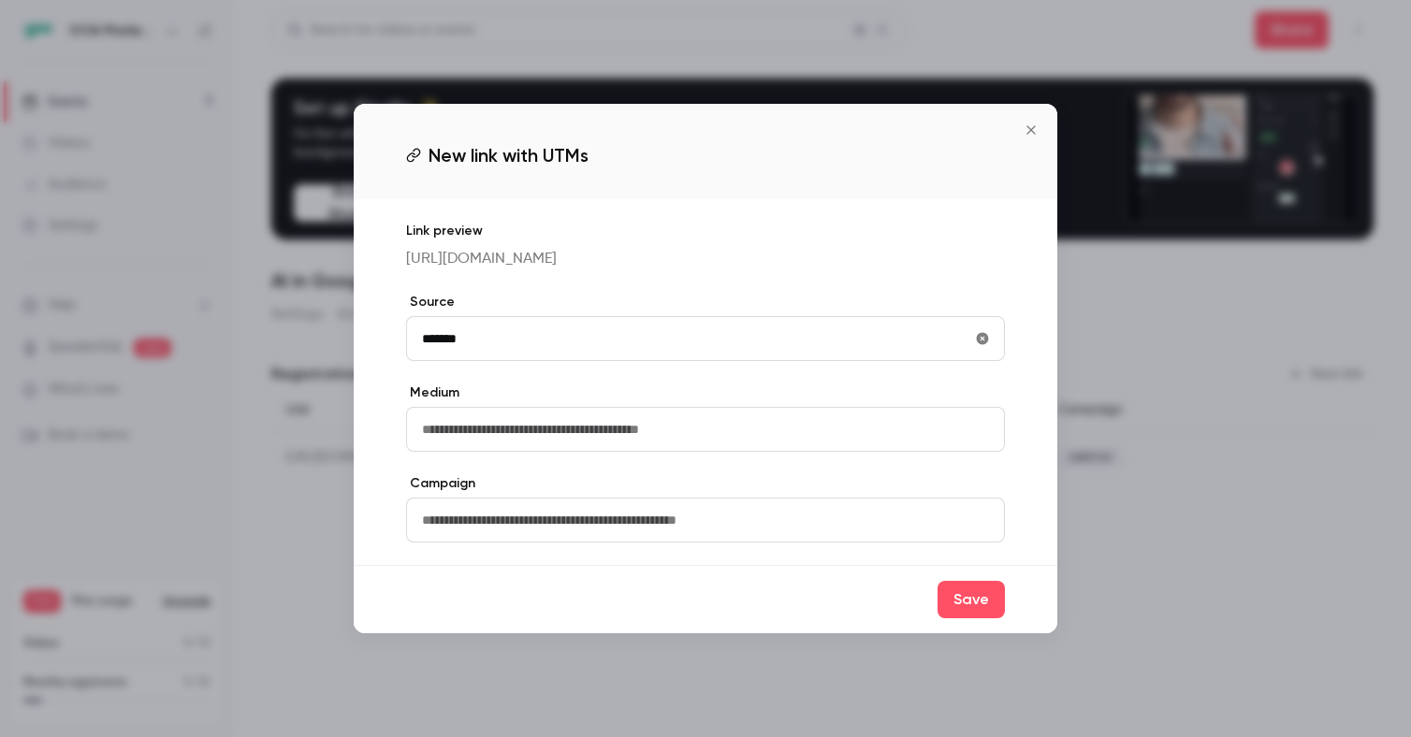
type input "*******"
click at [700, 445] on input "text" at bounding box center [705, 429] width 599 height 45
type input "*******"
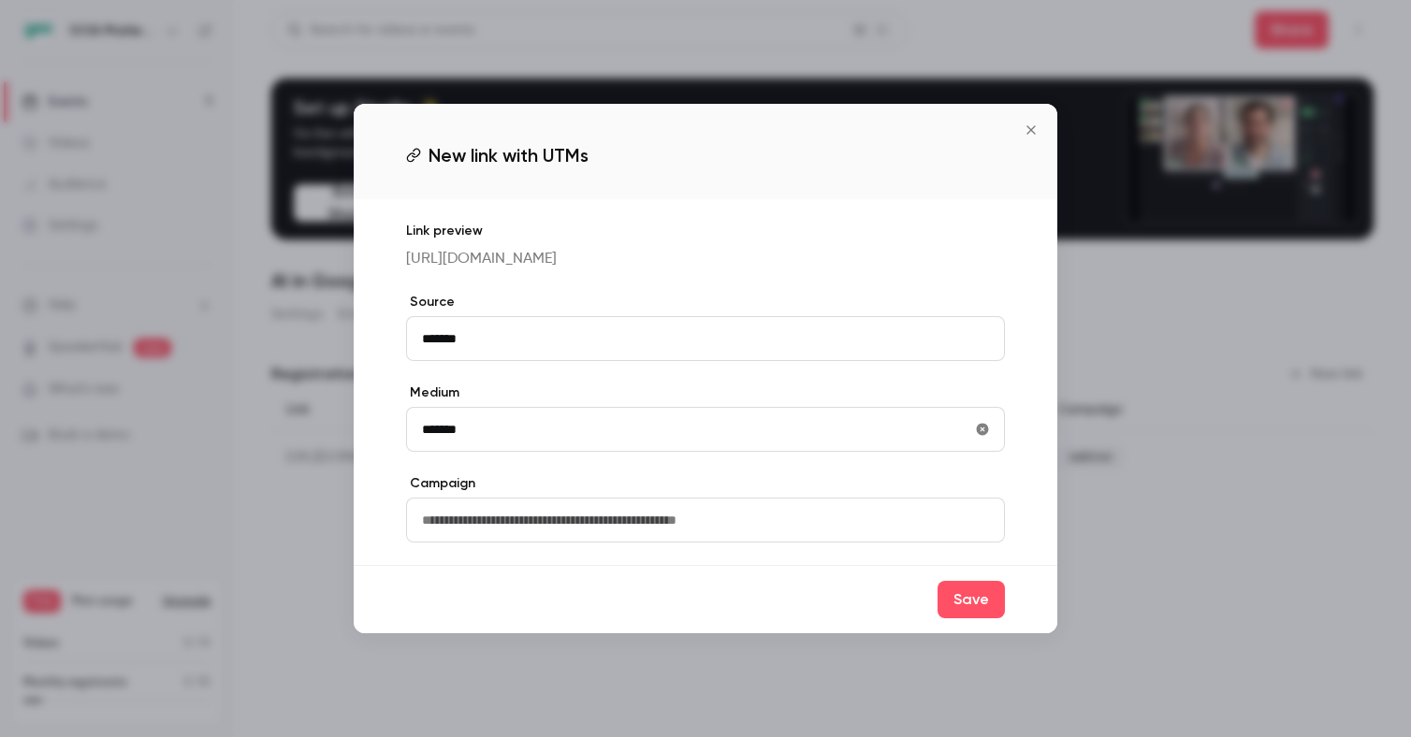
click at [676, 532] on input "text" at bounding box center [705, 520] width 599 height 45
type input "*******"
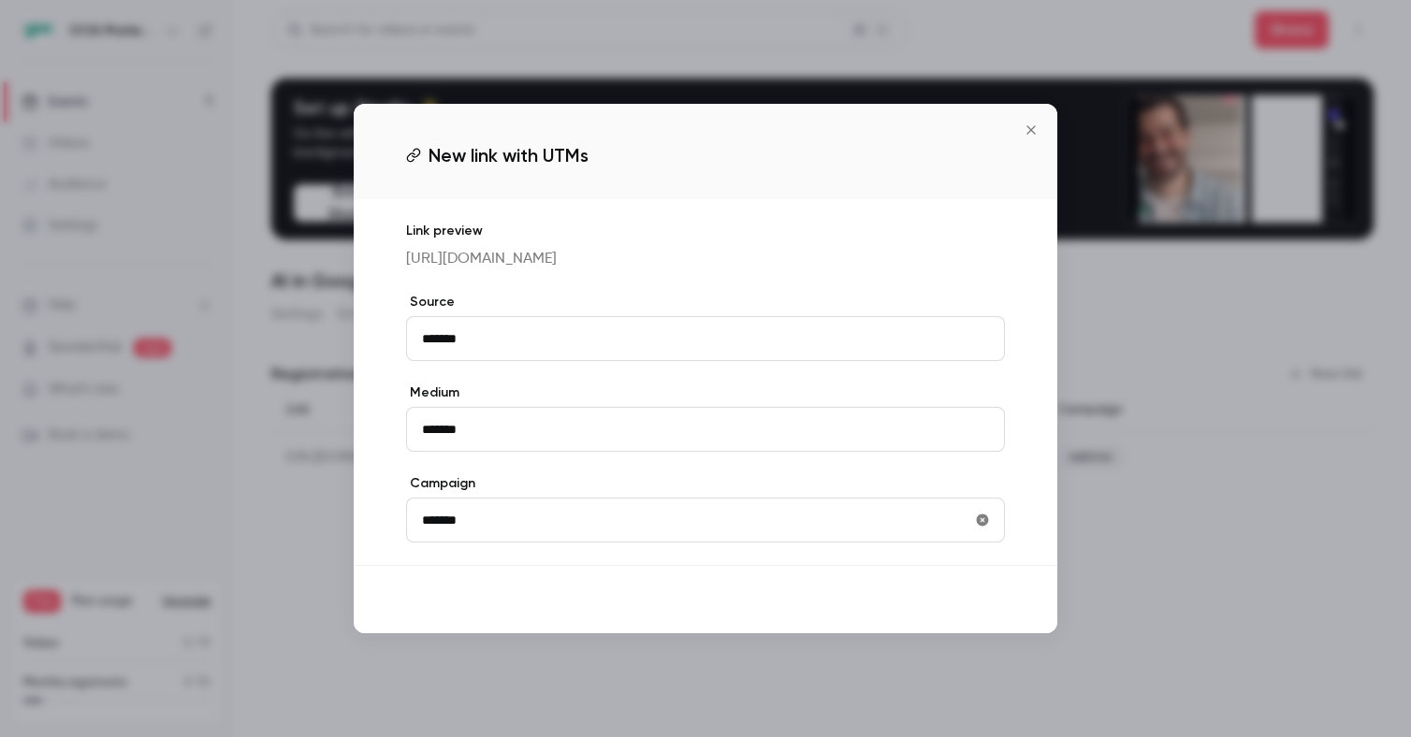
click at [968, 617] on button "Save" at bounding box center [971, 599] width 67 height 37
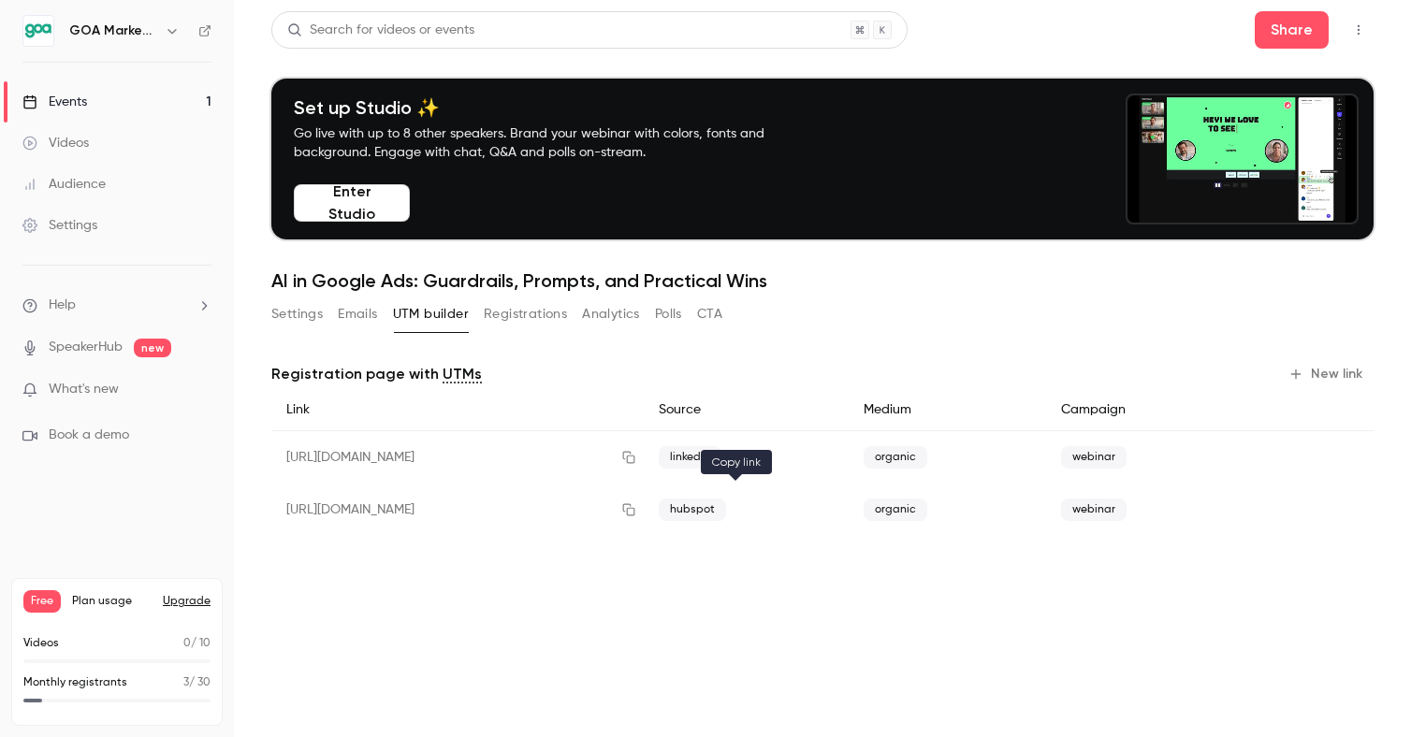
click at [636, 512] on icon "button" at bounding box center [628, 509] width 15 height 13
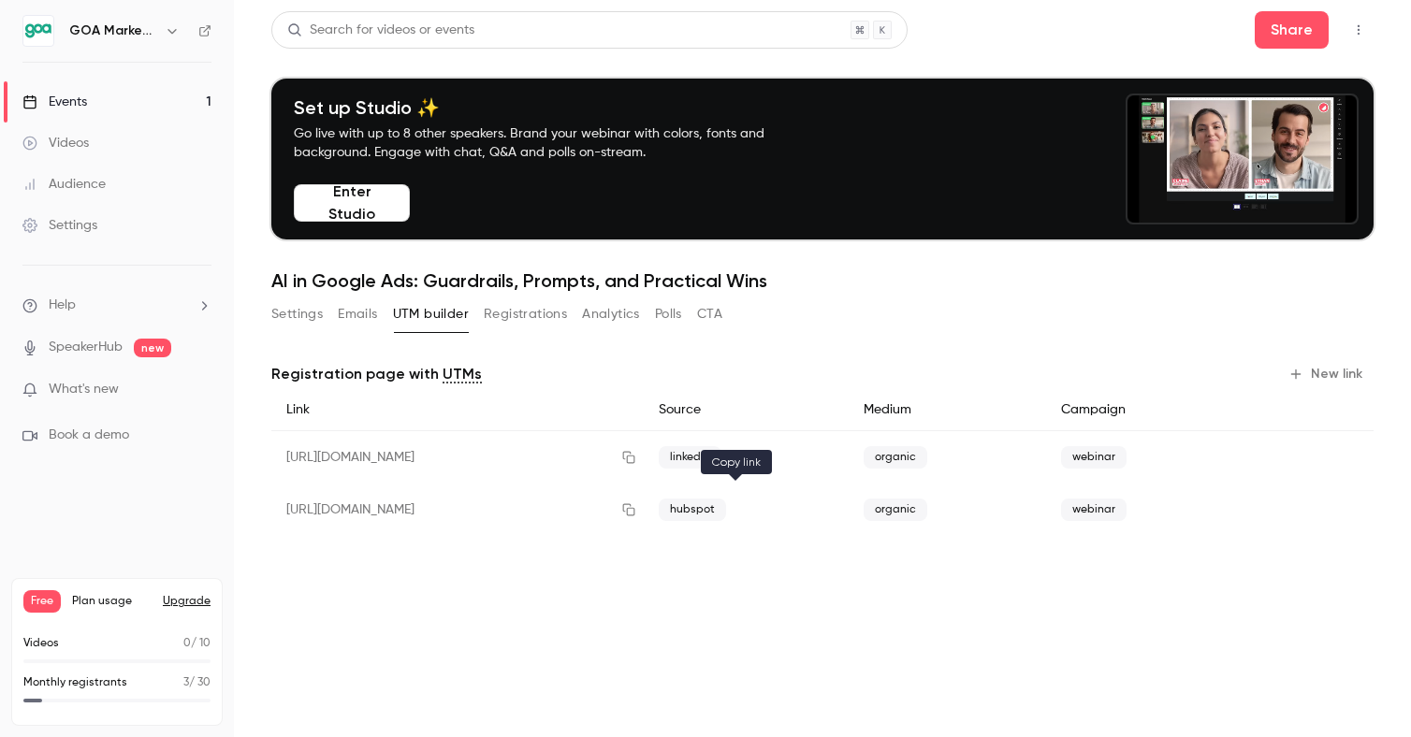
click at [636, 513] on icon "button" at bounding box center [628, 509] width 15 height 13
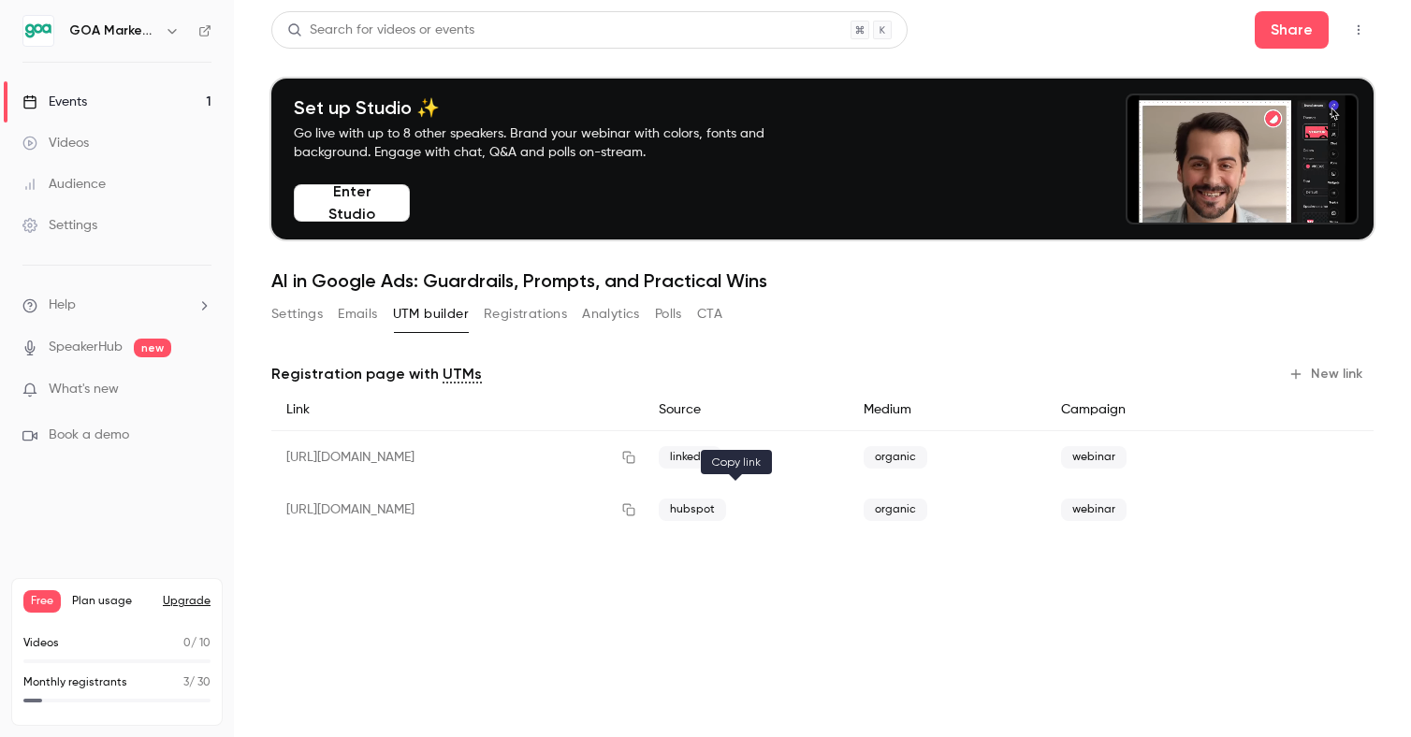
click at [635, 508] on icon "button" at bounding box center [629, 510] width 12 height 12
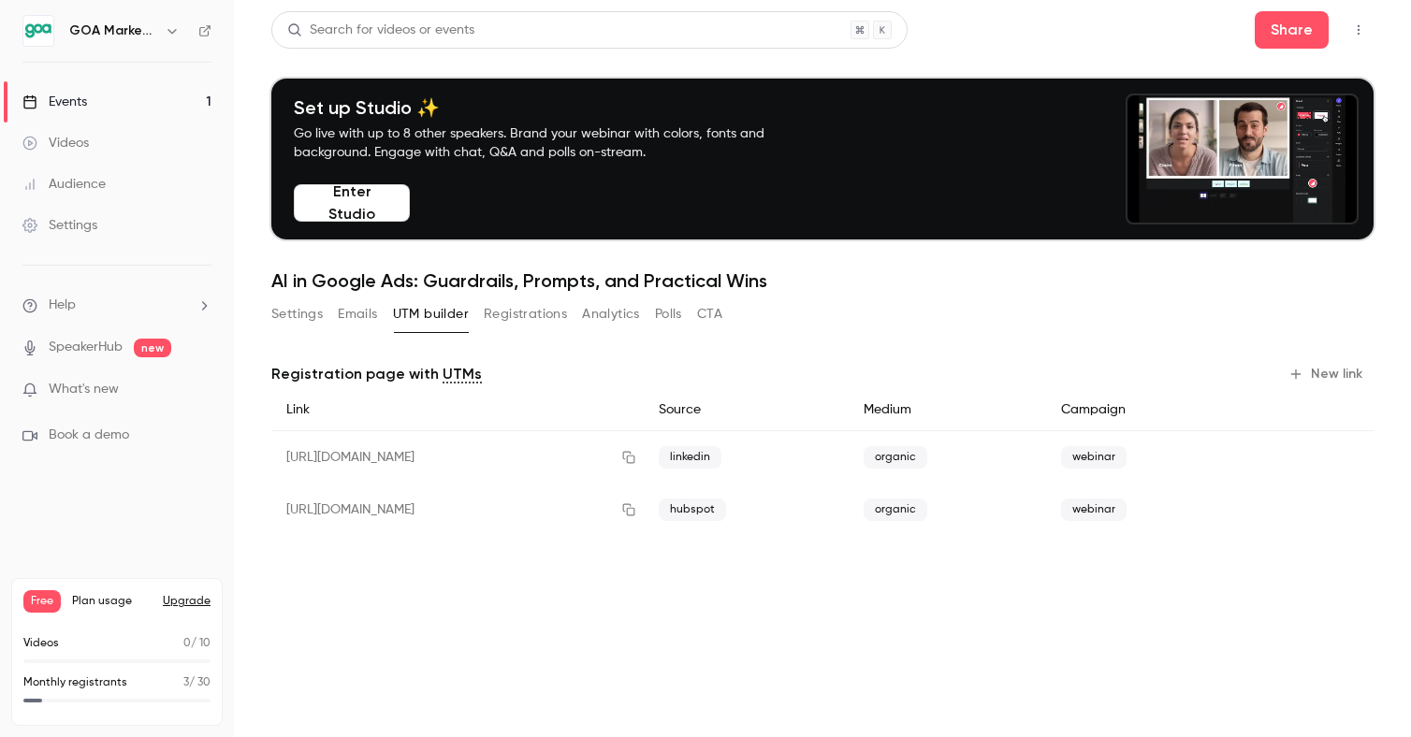
click at [362, 313] on button "Emails" at bounding box center [357, 314] width 39 height 30
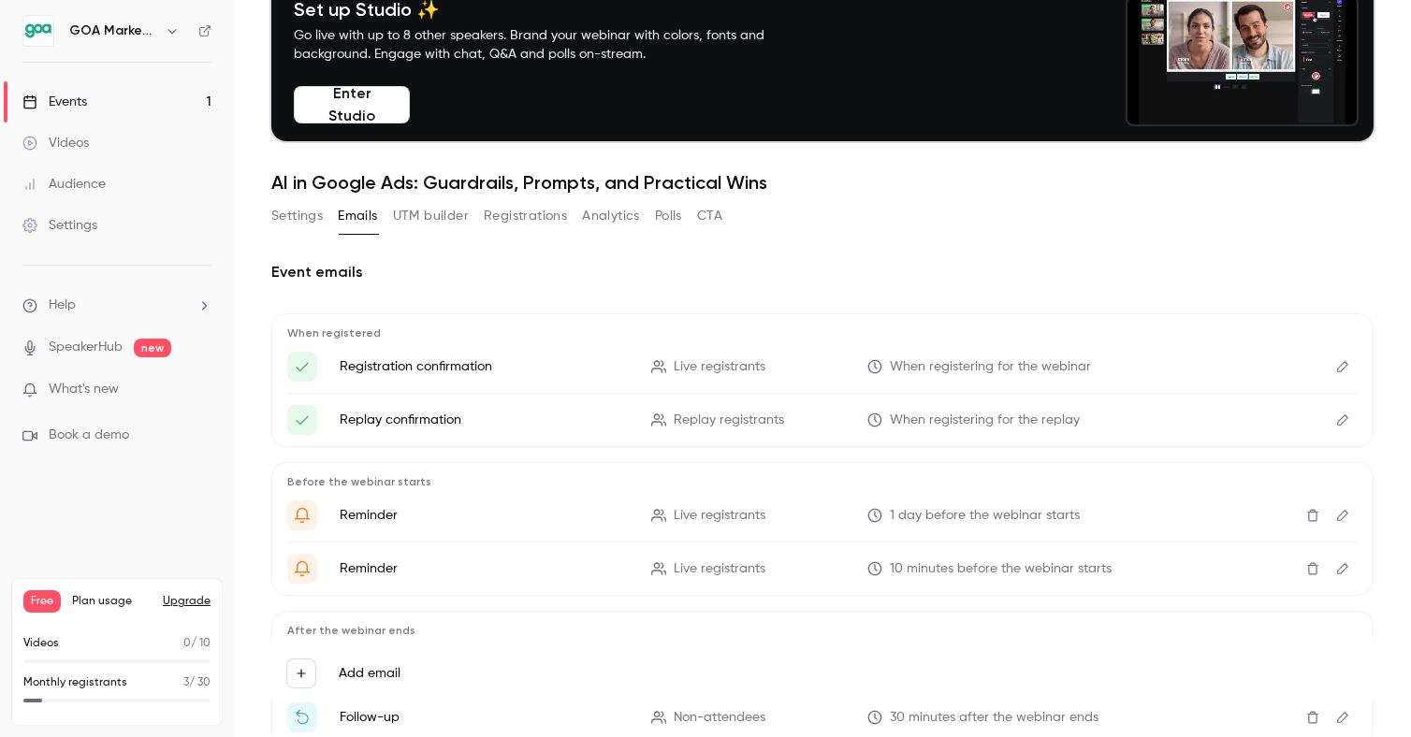
scroll to position [214, 0]
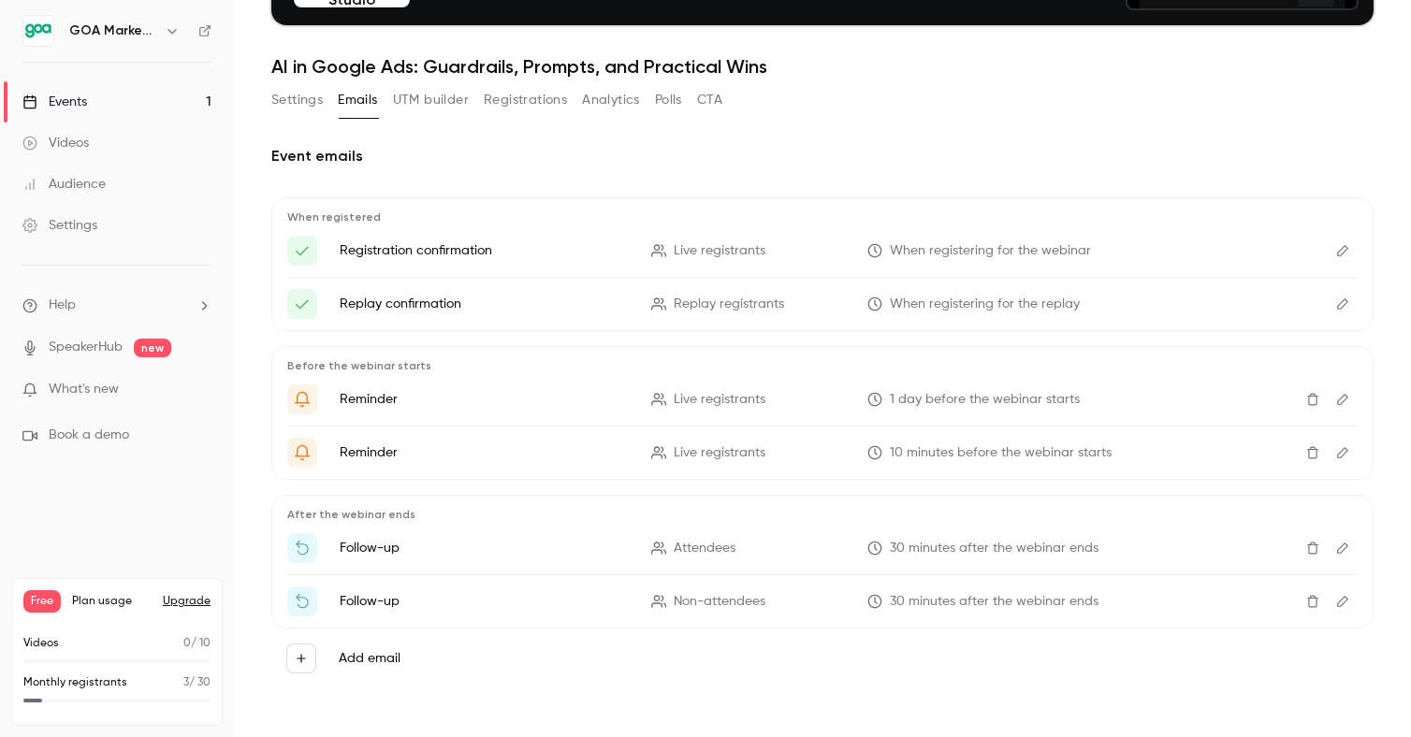
click at [82, 95] on div "Events" at bounding box center [54, 102] width 65 height 19
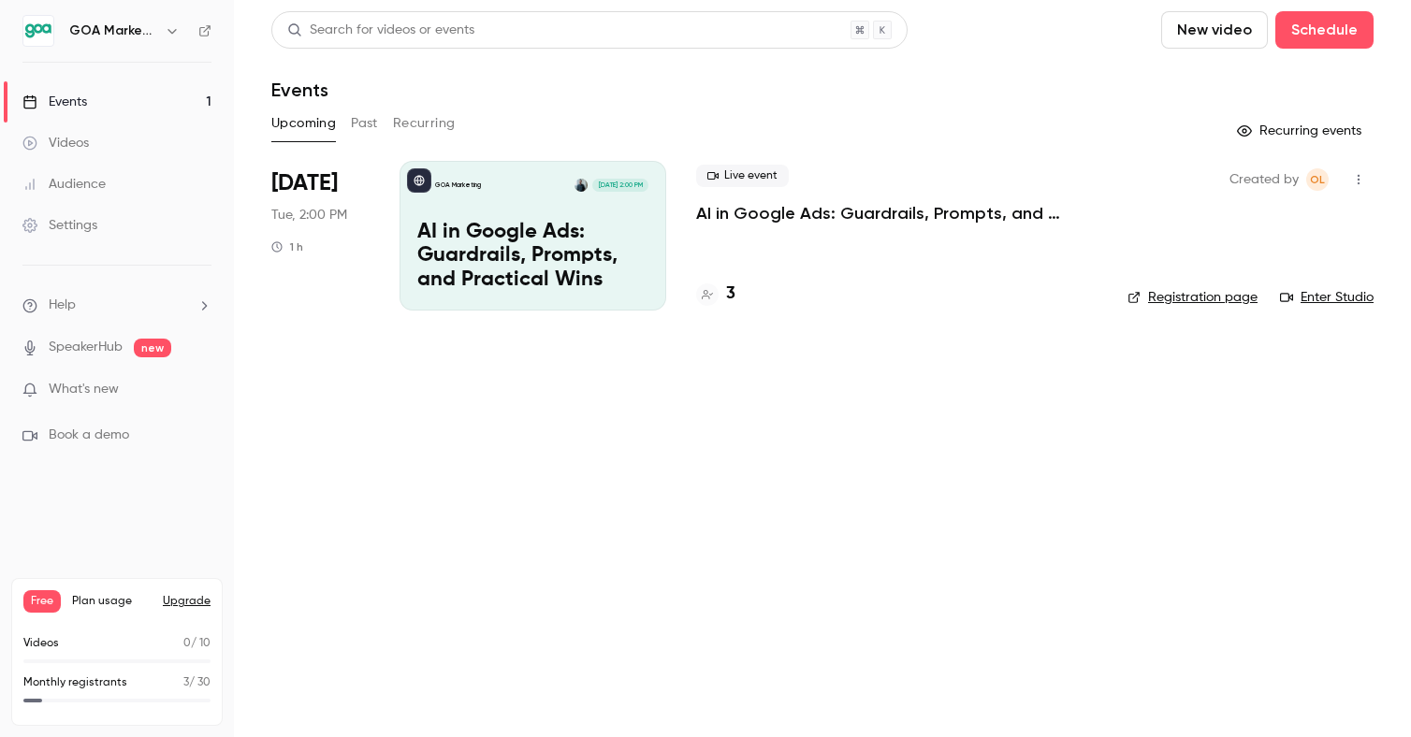
click at [1356, 178] on icon "button" at bounding box center [1358, 179] width 15 height 13
click at [1281, 224] on div "Share" at bounding box center [1287, 227] width 142 height 19
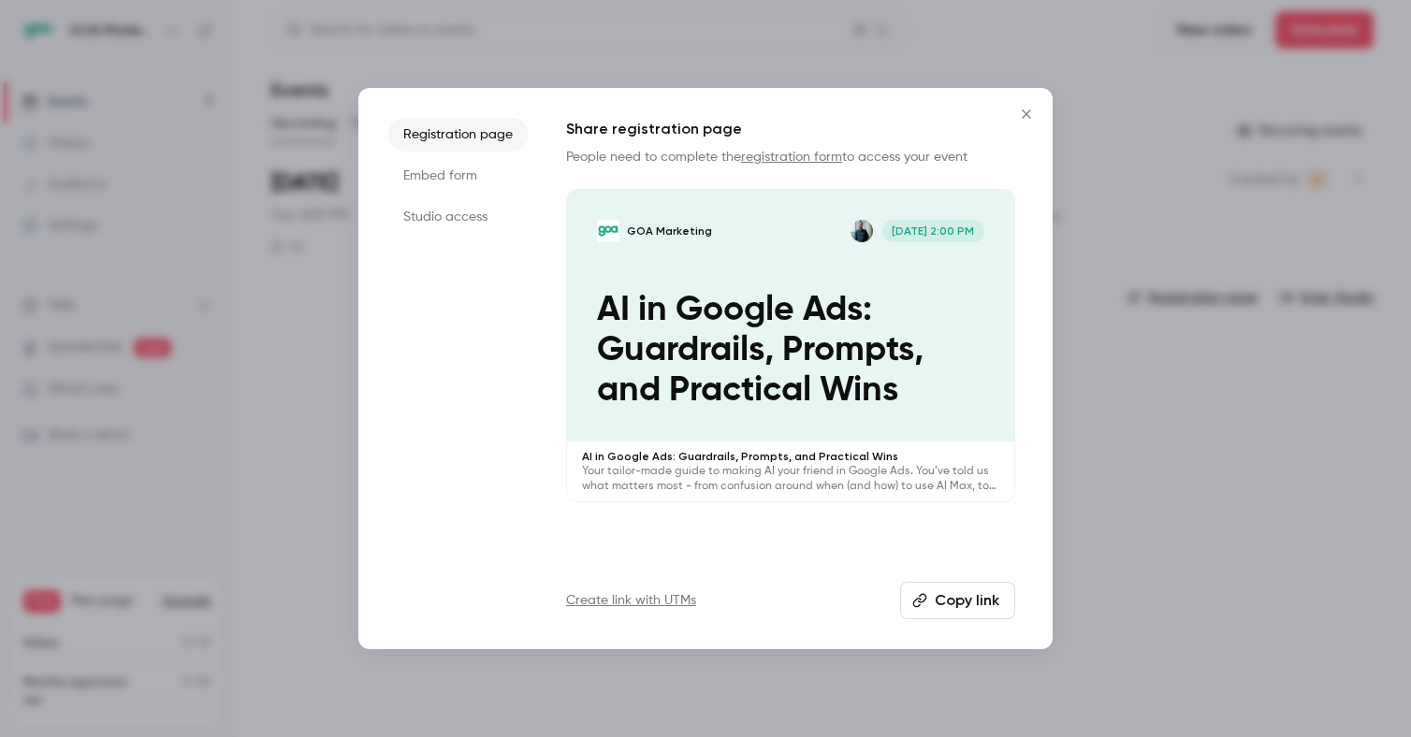
click at [416, 178] on li "Embed form" at bounding box center [458, 176] width 140 height 34
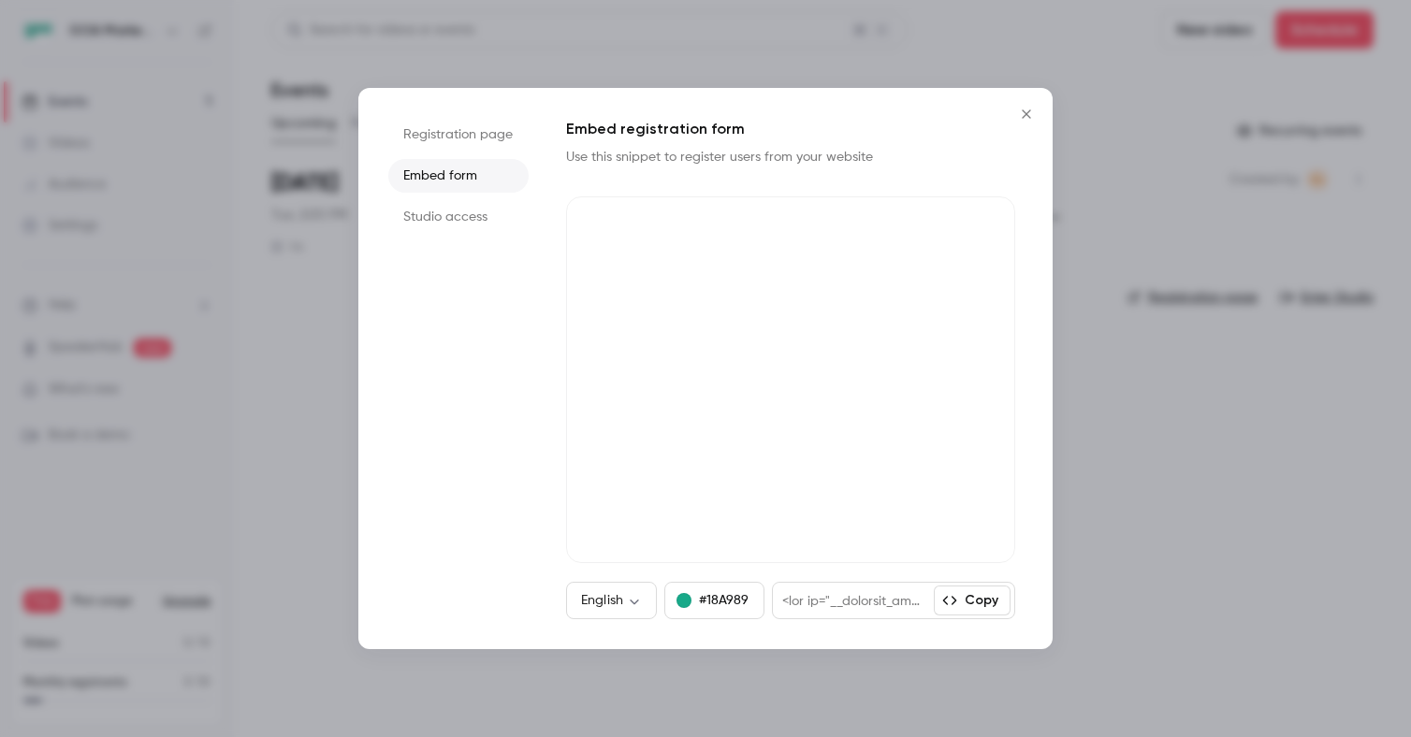
click at [435, 219] on li "Studio access" at bounding box center [458, 217] width 140 height 34
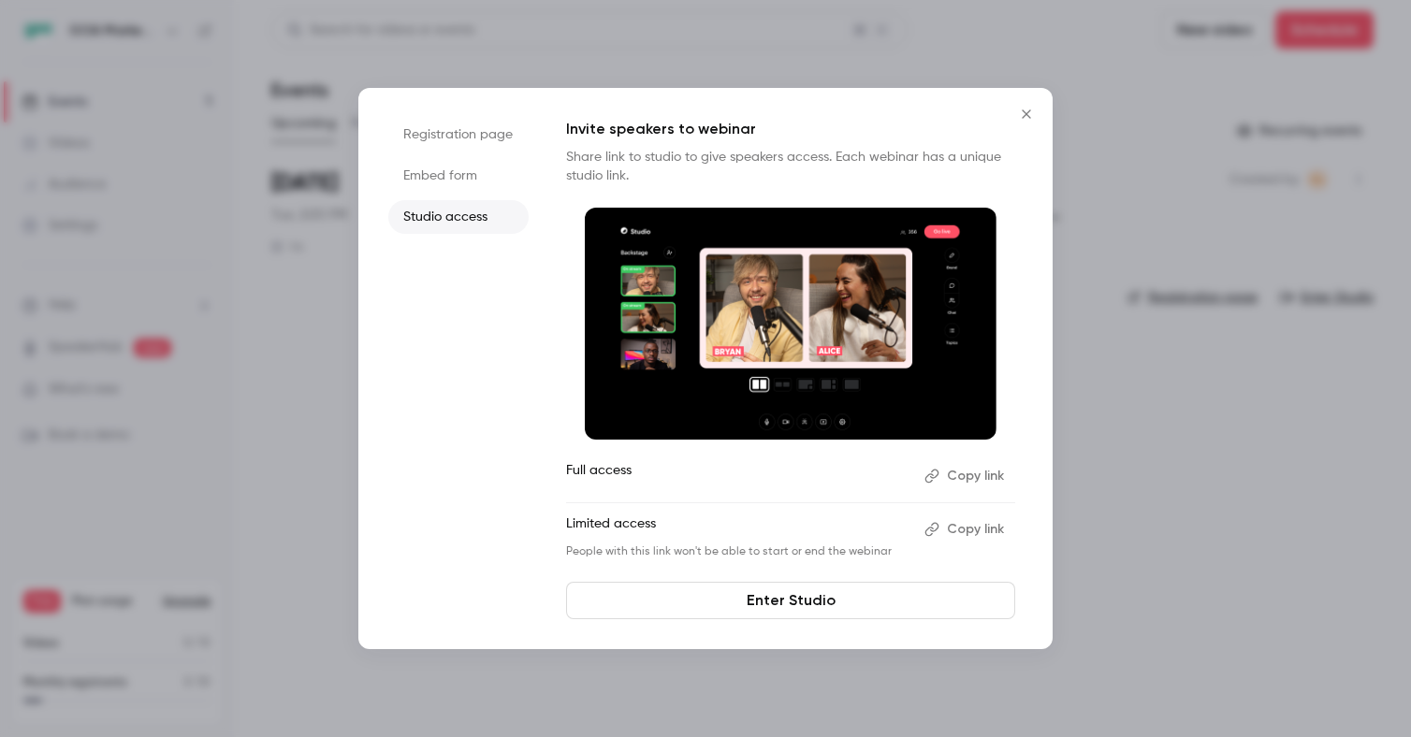
click at [424, 179] on li "Embed form" at bounding box center [458, 176] width 140 height 34
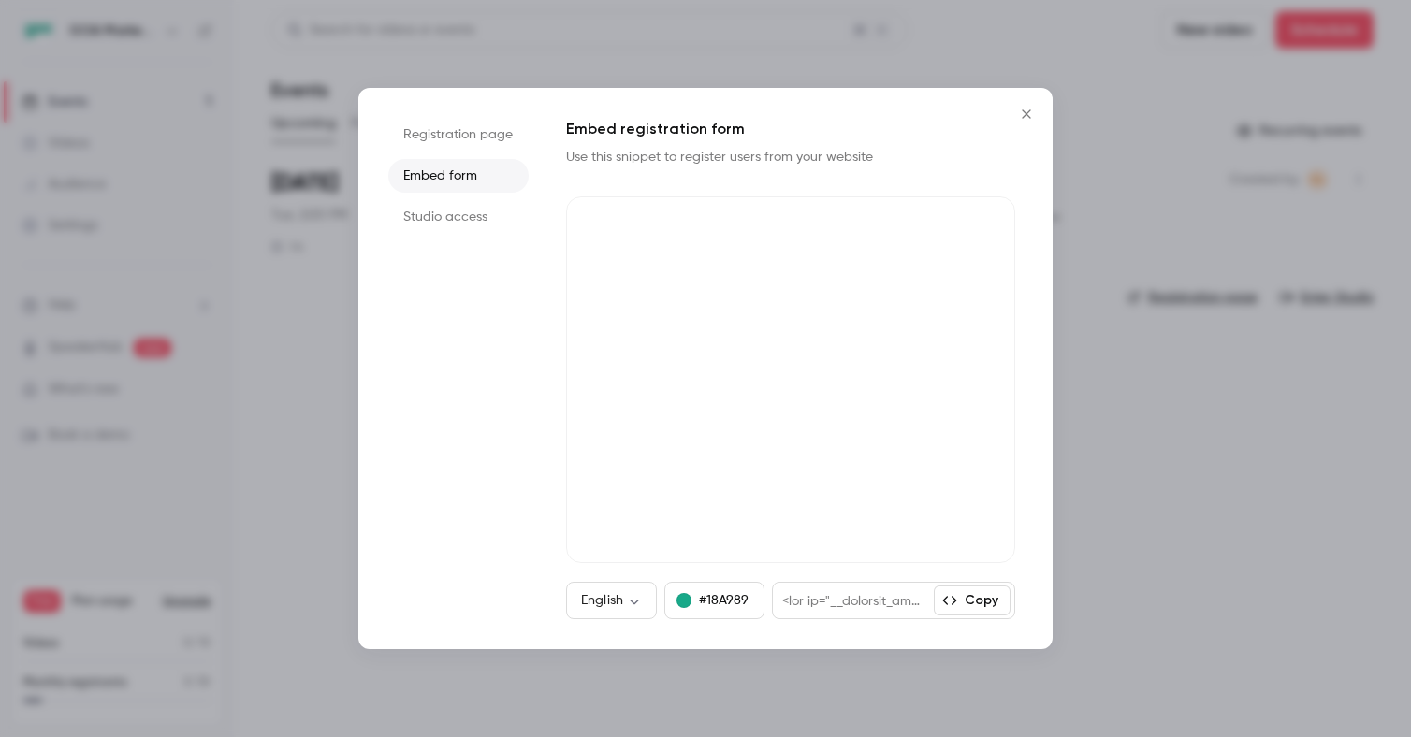
click at [449, 137] on li "Registration page" at bounding box center [458, 135] width 140 height 34
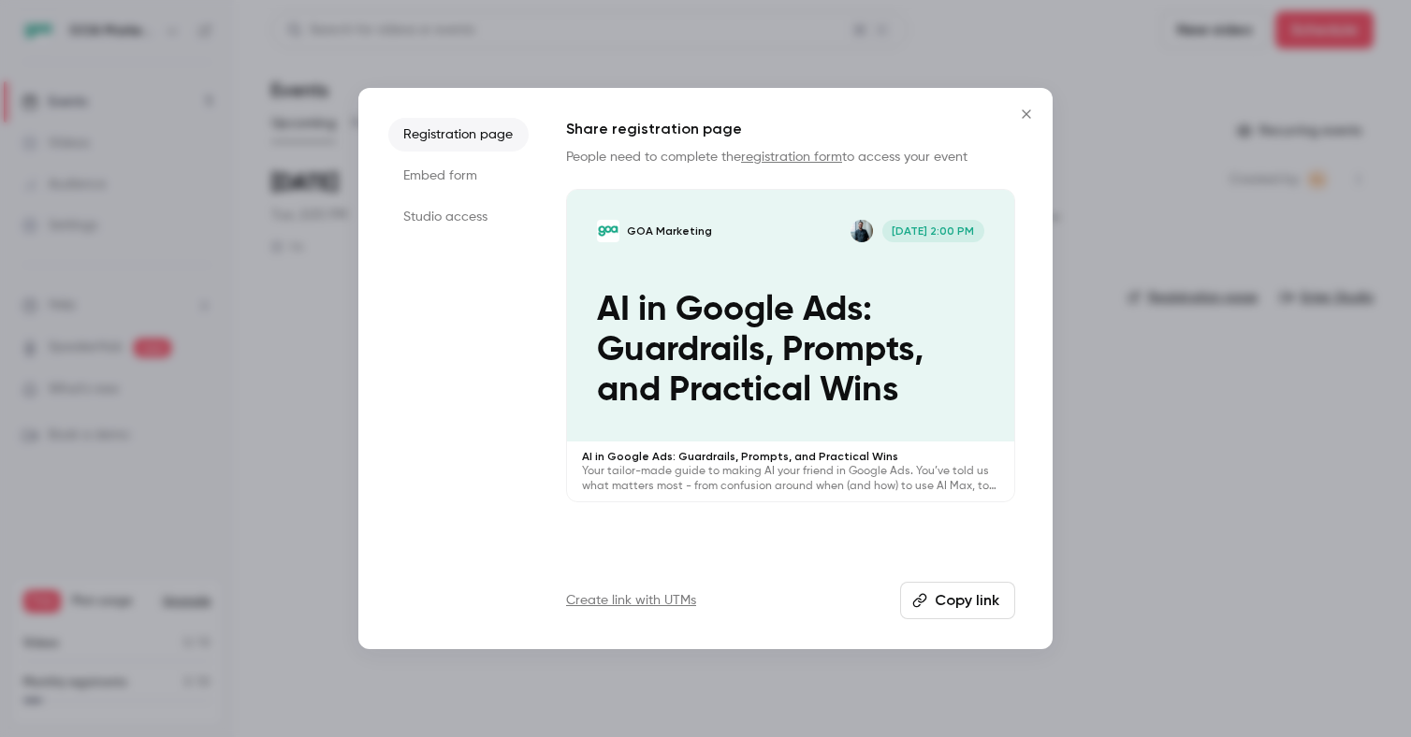
click at [1016, 116] on icon "Close" at bounding box center [1026, 114] width 22 height 15
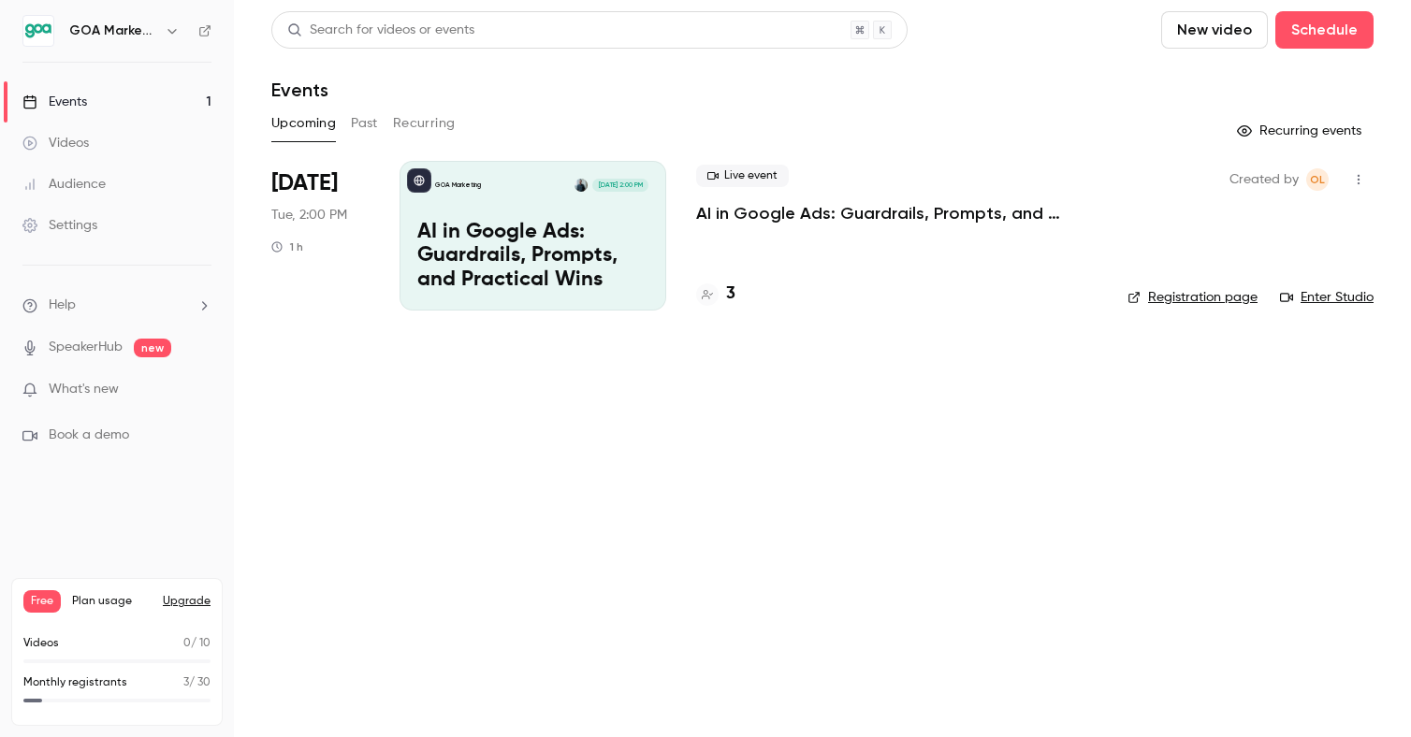
click at [735, 290] on h4 "3" at bounding box center [730, 294] width 9 height 25
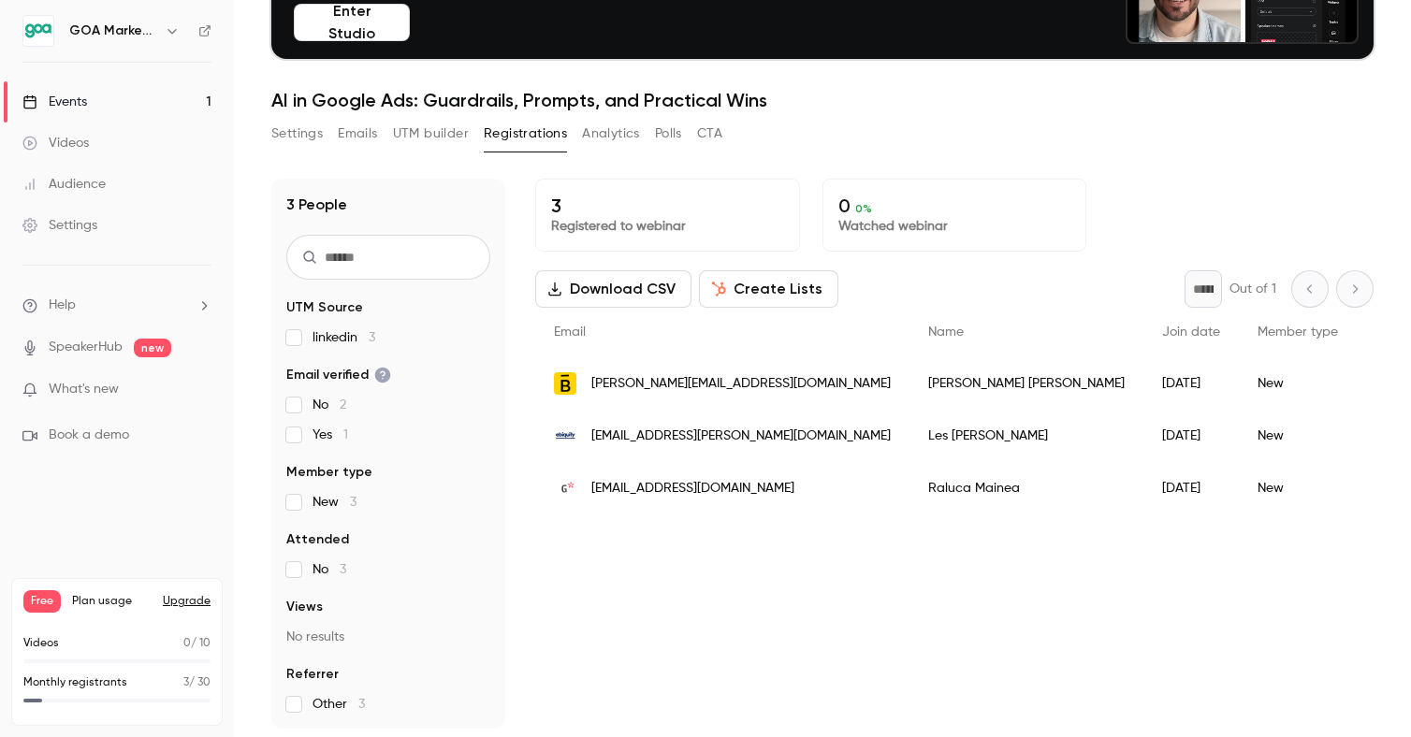
click at [336, 406] on span "No 2" at bounding box center [330, 405] width 34 height 19
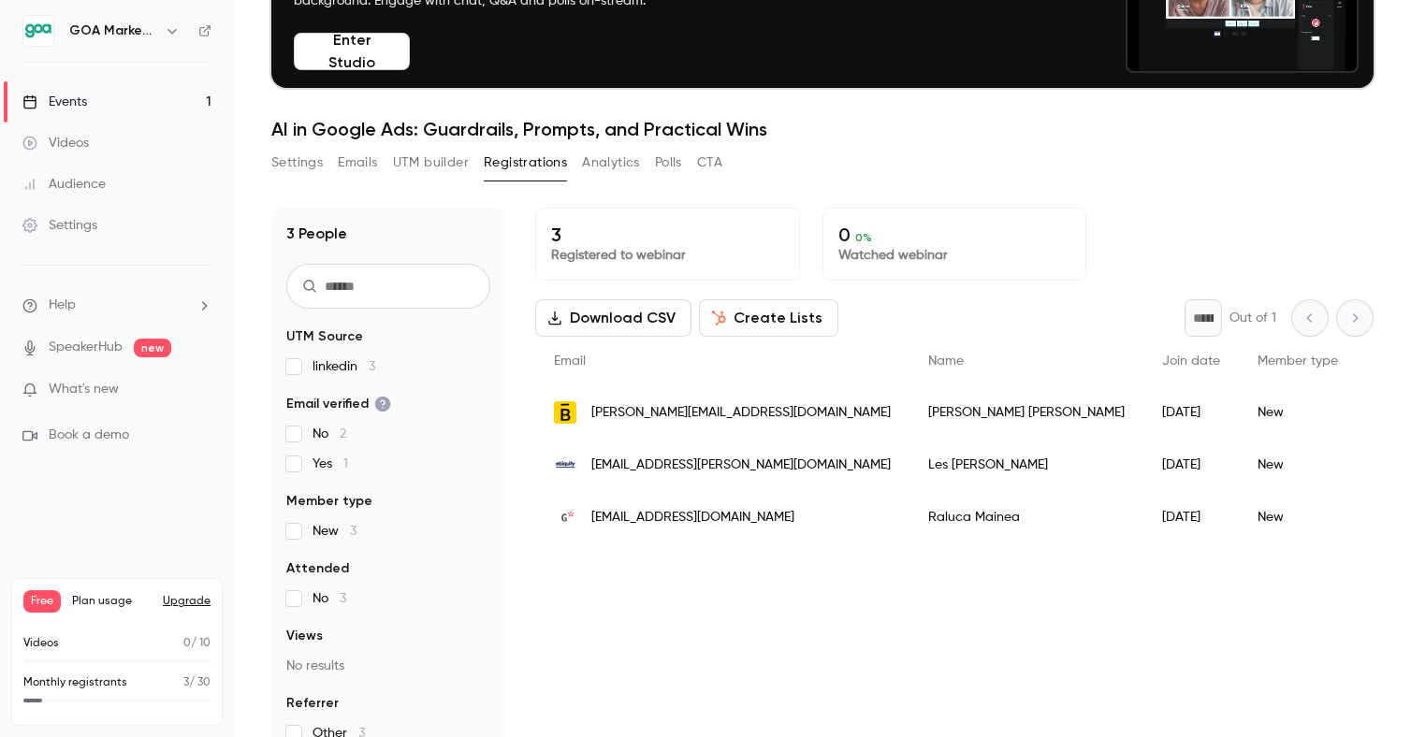
scroll to position [149, 0]
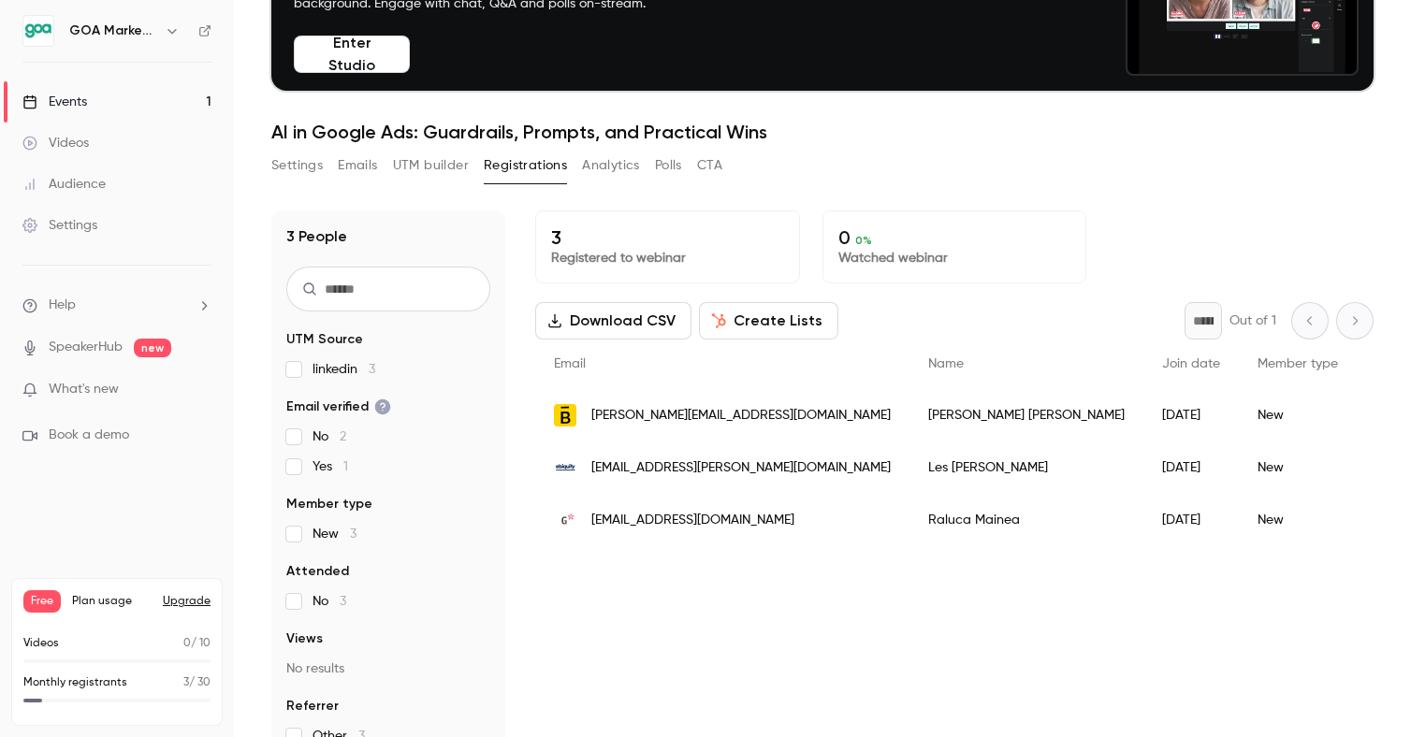
drag, startPoint x: 594, startPoint y: 159, endPoint x: 575, endPoint y: 164, distance: 20.2
click at [594, 159] on button "Analytics" at bounding box center [611, 166] width 58 height 30
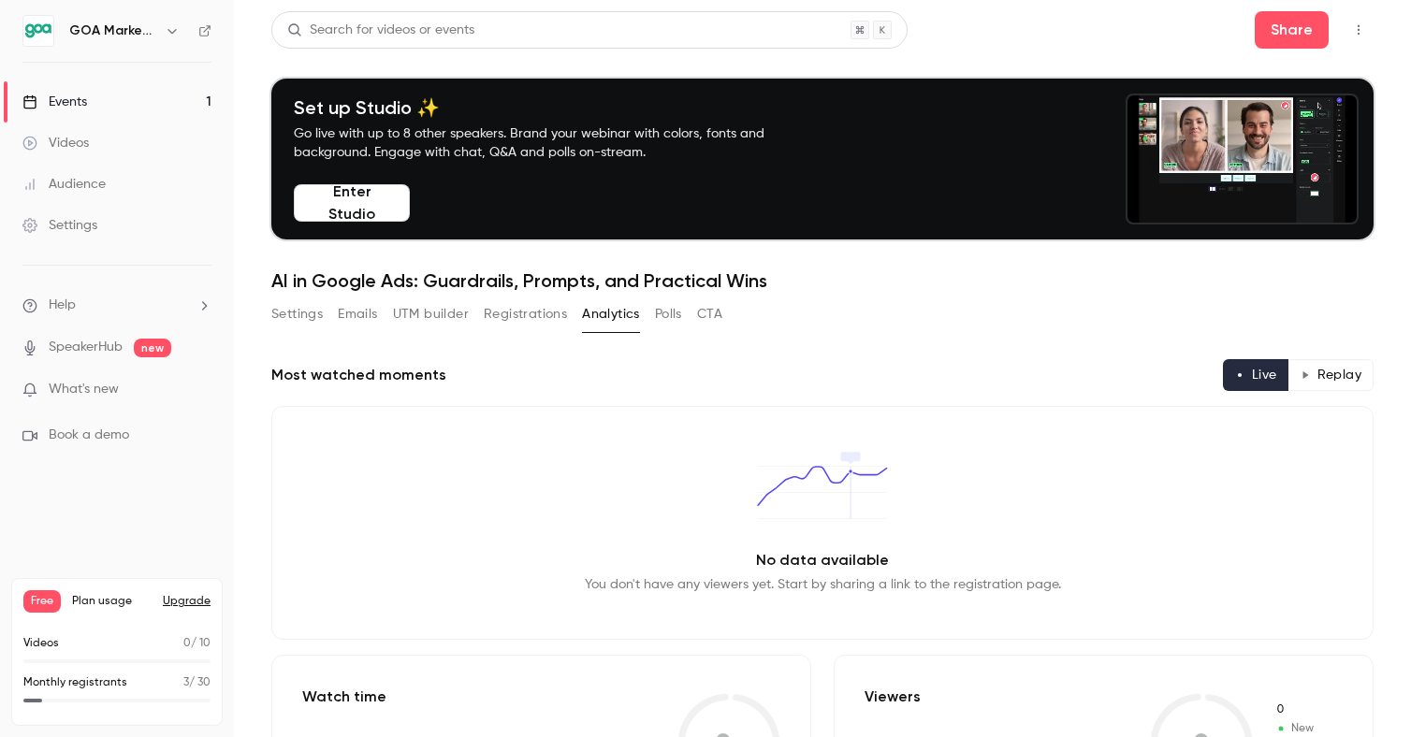
click at [670, 313] on button "Polls" at bounding box center [668, 314] width 27 height 30
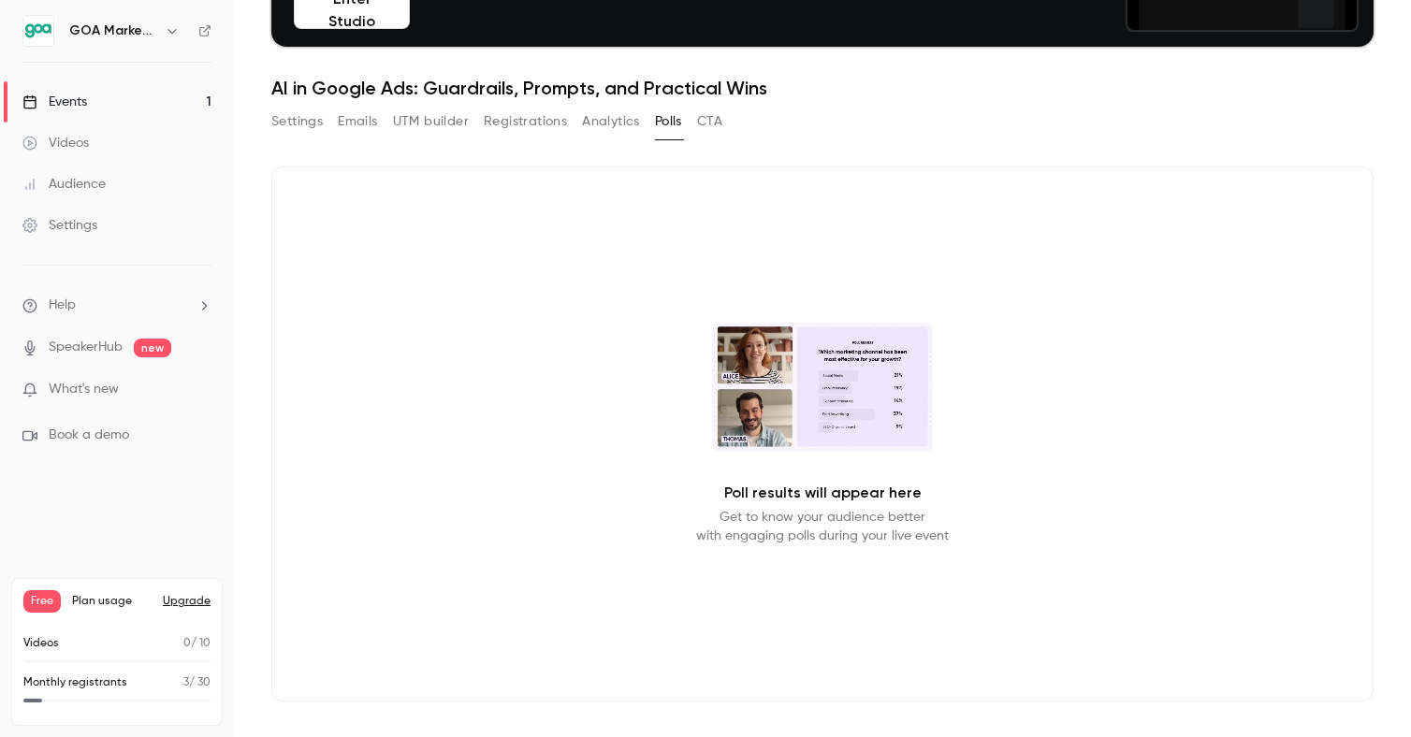
scroll to position [195, 0]
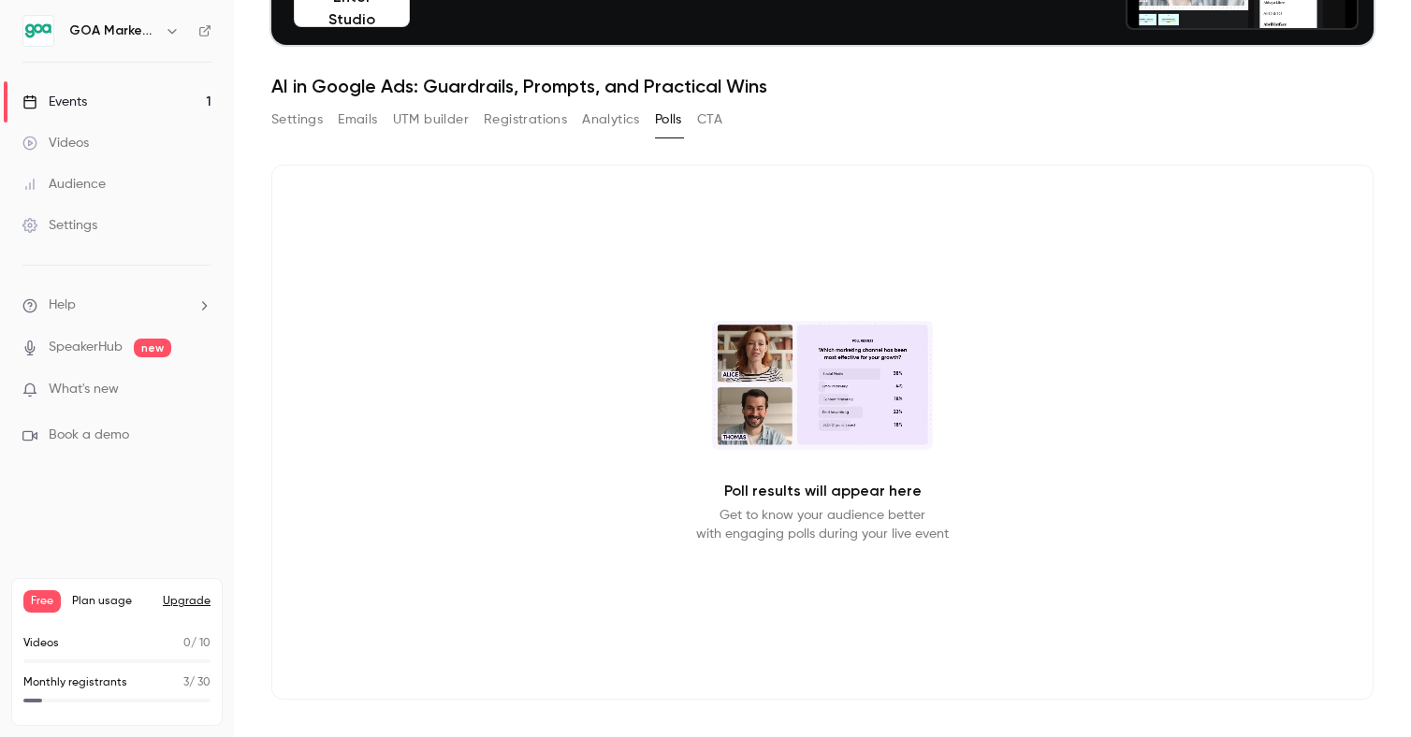
click at [704, 105] on button "CTA" at bounding box center [709, 120] width 25 height 30
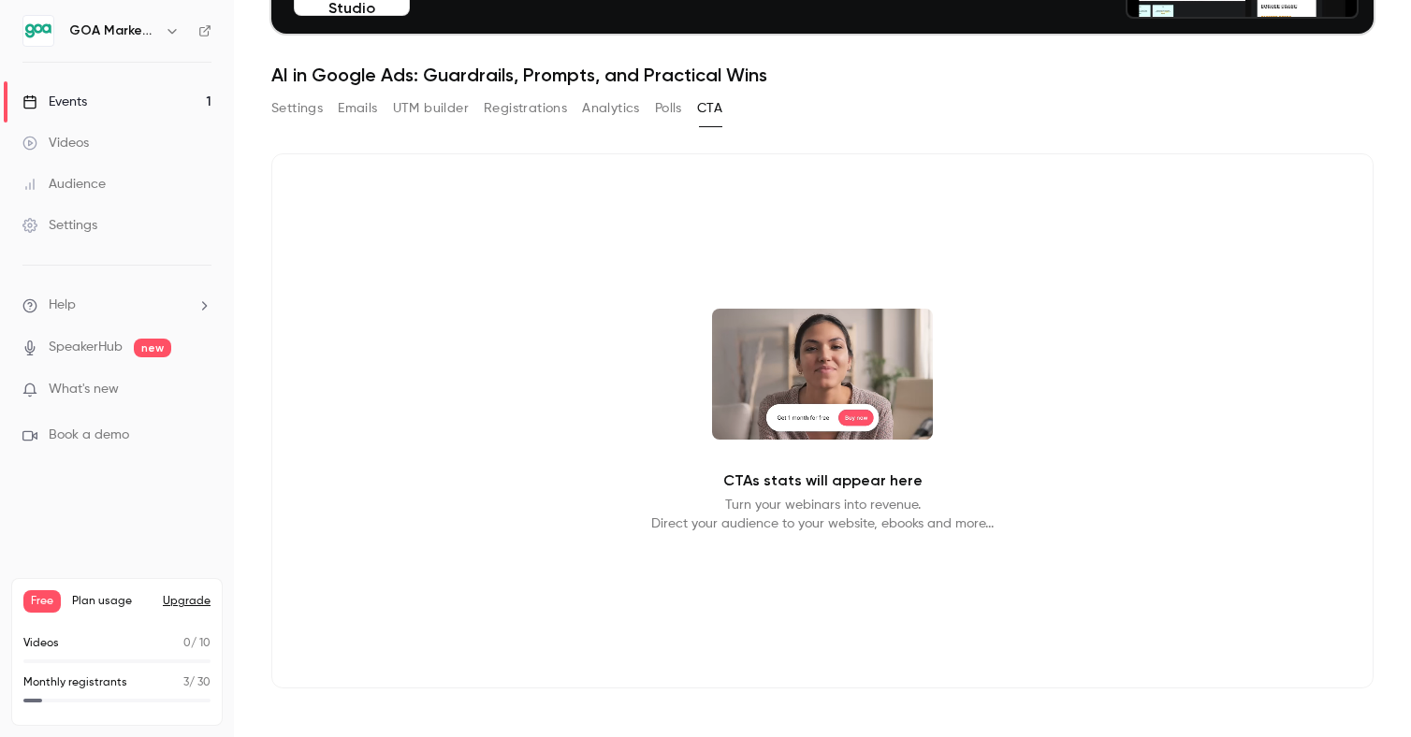
scroll to position [207, 0]
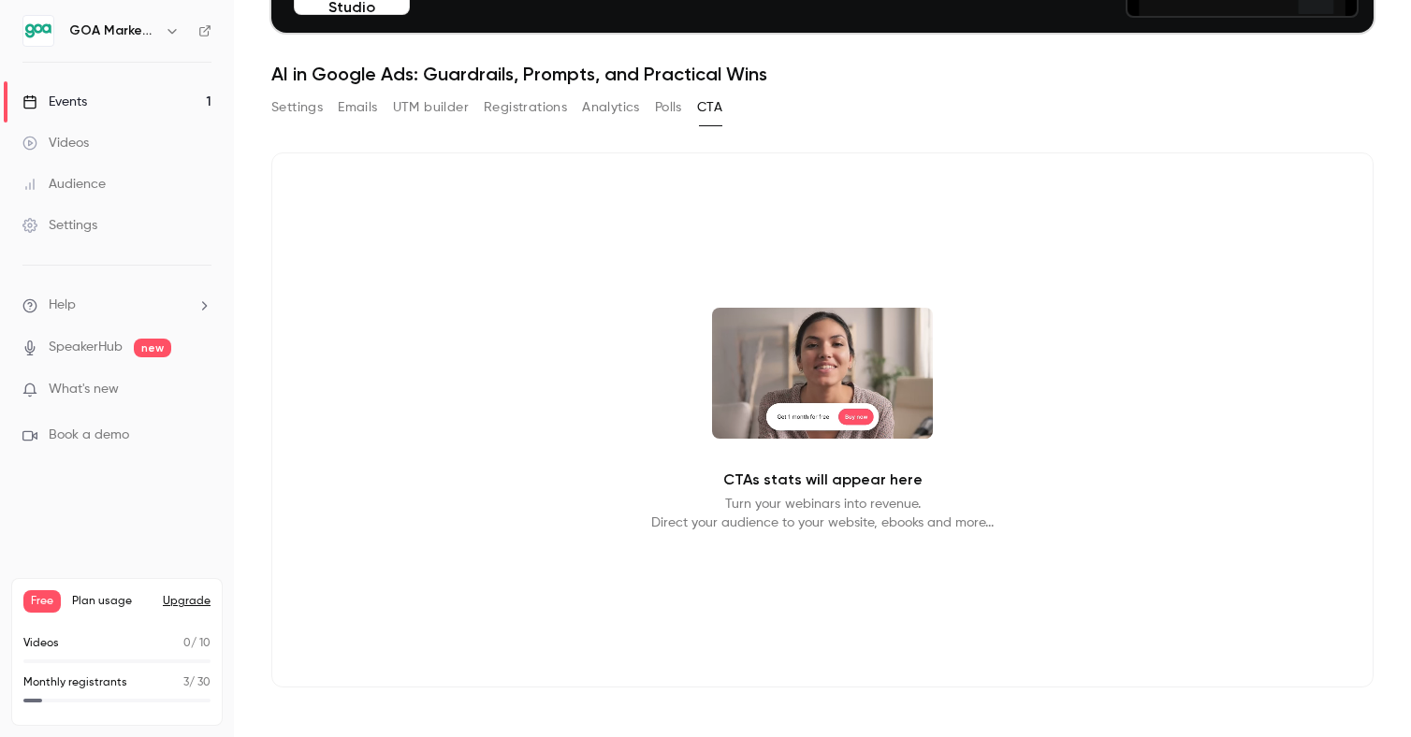
click at [299, 114] on button "Settings" at bounding box center [296, 108] width 51 height 30
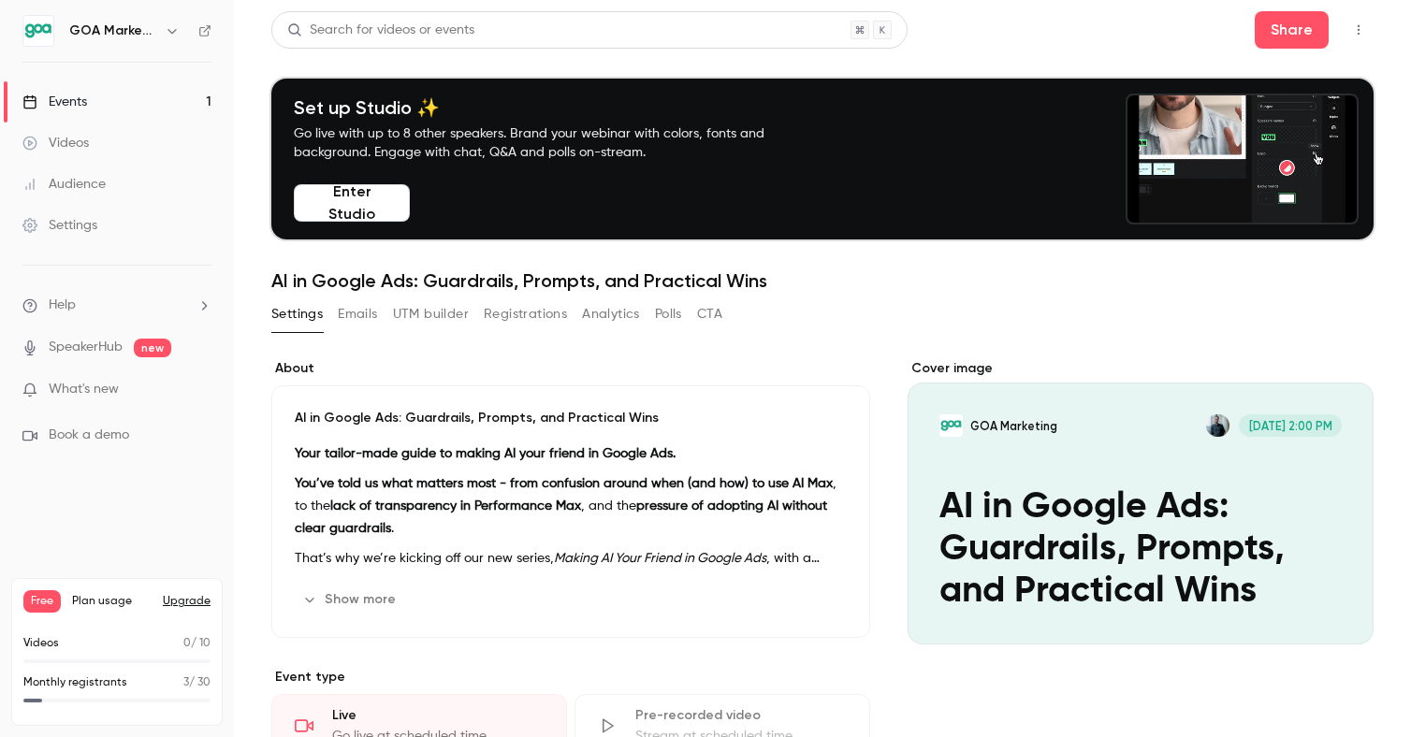
click at [368, 210] on button "Enter Studio" at bounding box center [352, 202] width 116 height 37
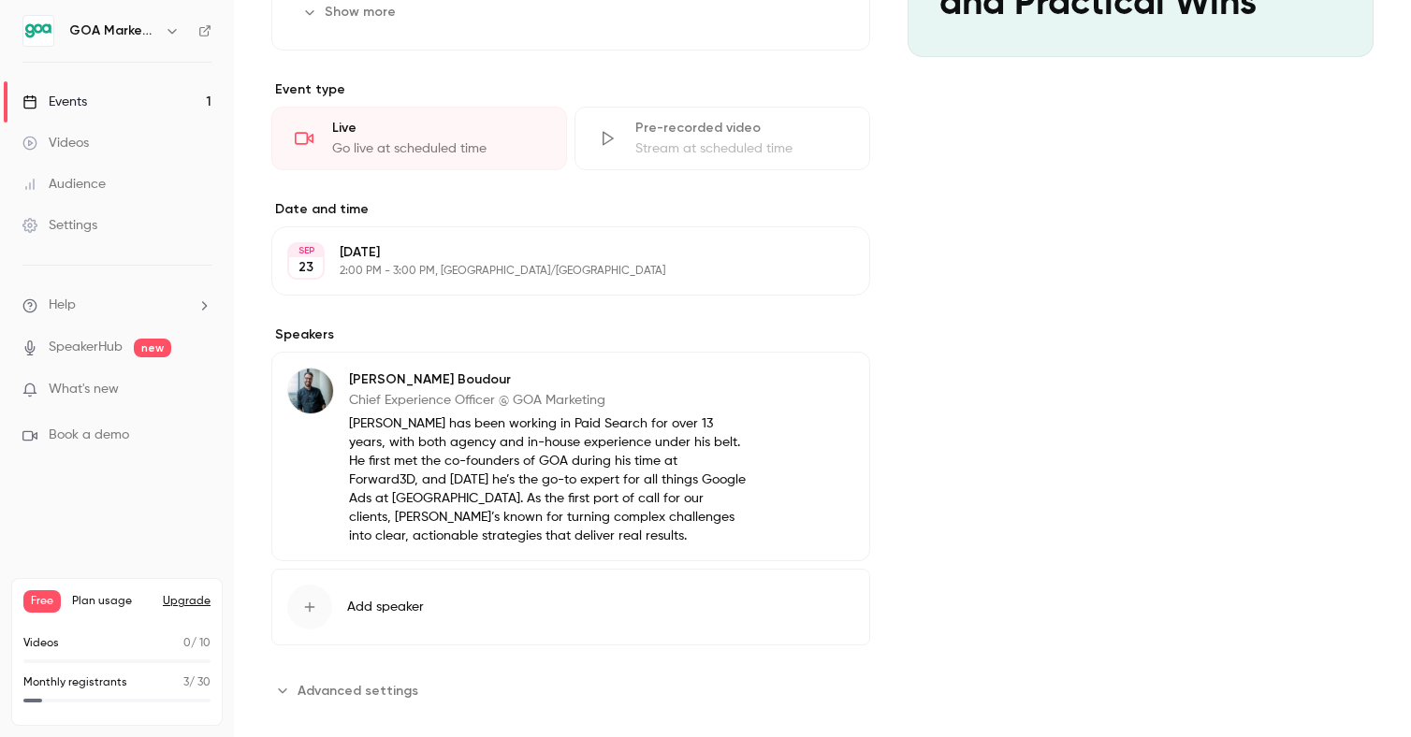
scroll to position [593, 0]
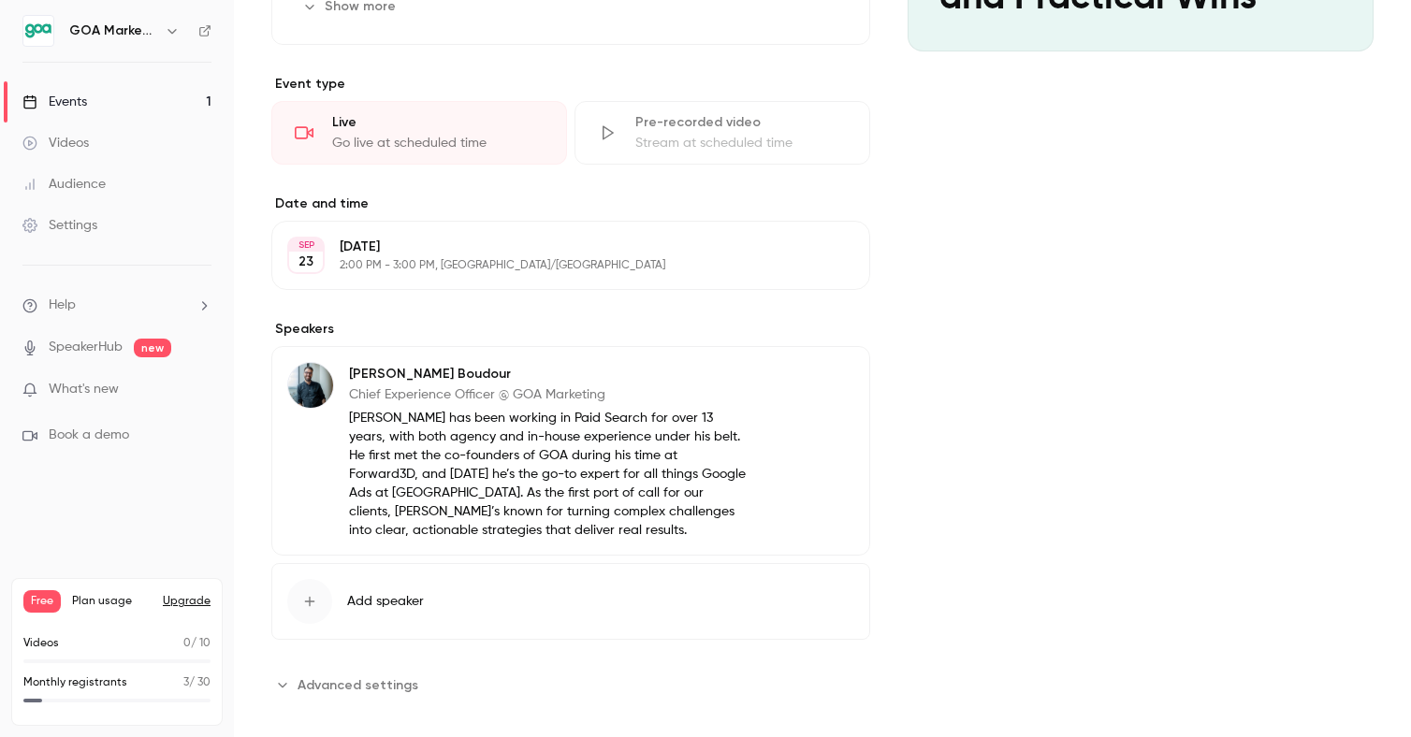
click at [121, 347] on link "SpeakerHub" at bounding box center [86, 348] width 74 height 20
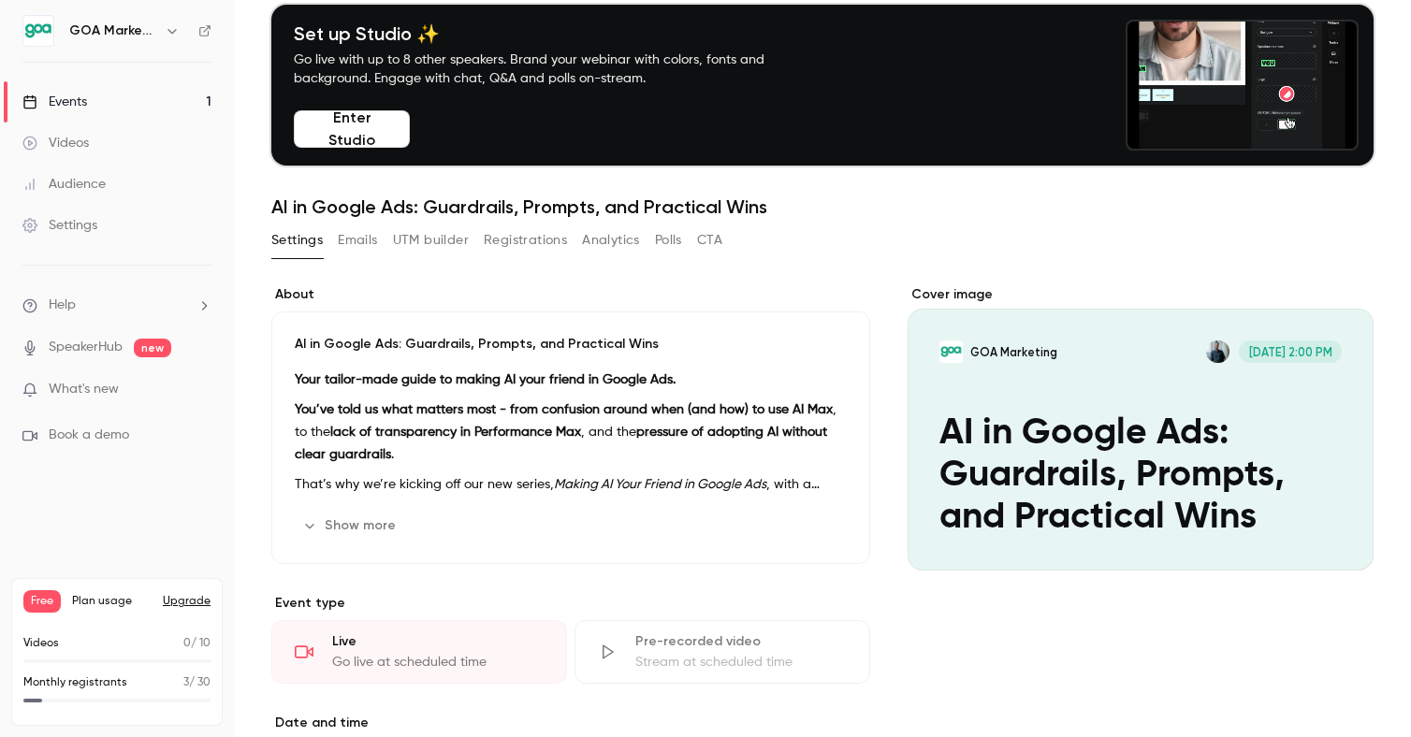
scroll to position [0, 0]
